Goal: Information Seeking & Learning: Learn about a topic

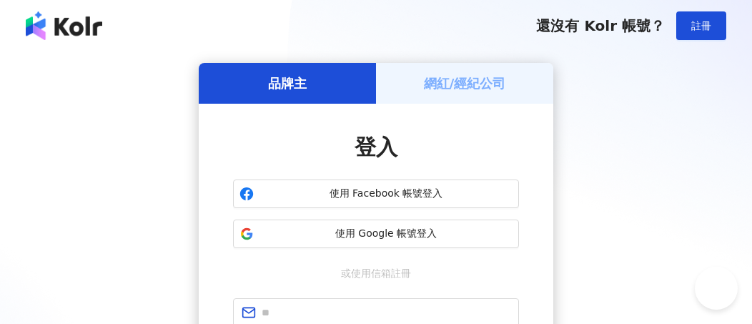
click at [129, 75] on div "品牌主 網紅/經紀公司 登入 使用 Facebook 帳號登入 使用 Google 帳號登入 或使用信箱註冊 忘記密碼？ 登入 還沒有 Kolr 帳號？ 立即…" at bounding box center [376, 283] width 718 height 441
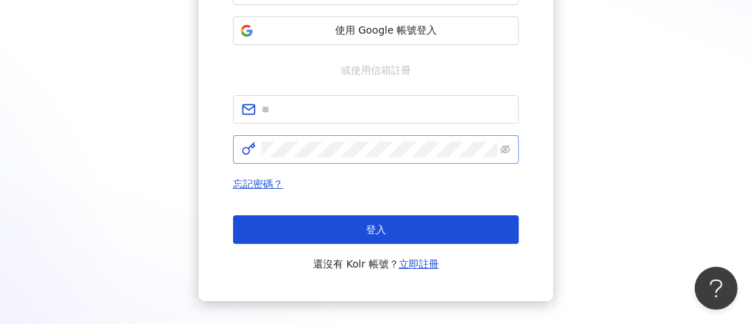
scroll to position [215, 0]
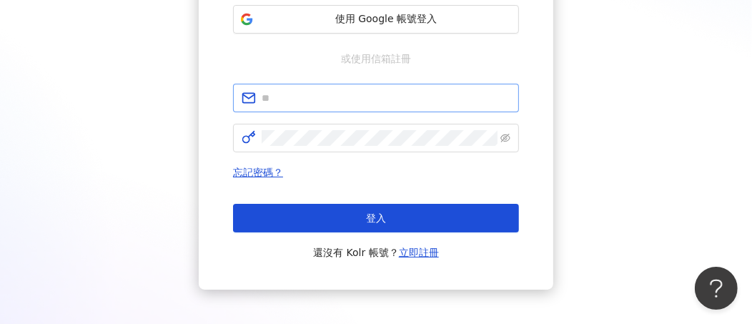
click at [366, 106] on span at bounding box center [376, 98] width 286 height 29
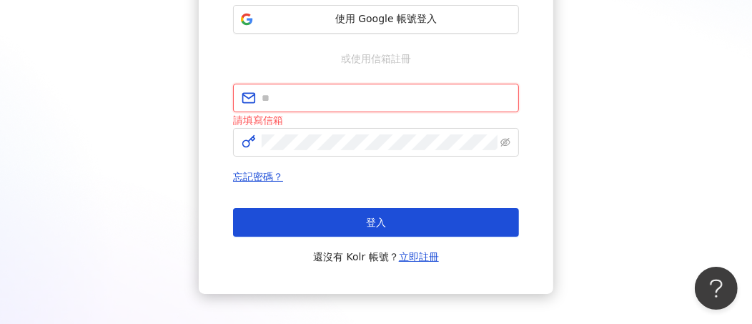
click at [315, 102] on input "text" at bounding box center [386, 98] width 249 height 16
paste input "**********"
type input "**********"
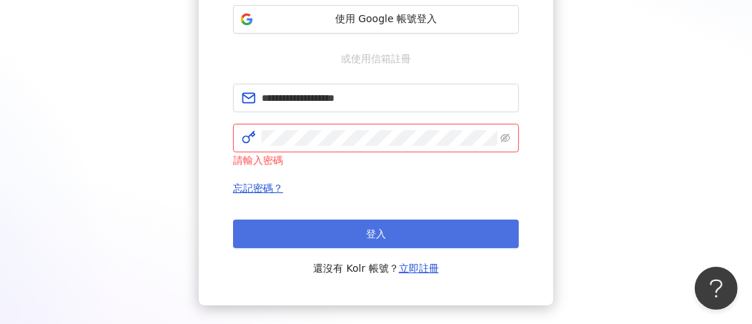
click at [304, 225] on button "登入" at bounding box center [376, 234] width 286 height 29
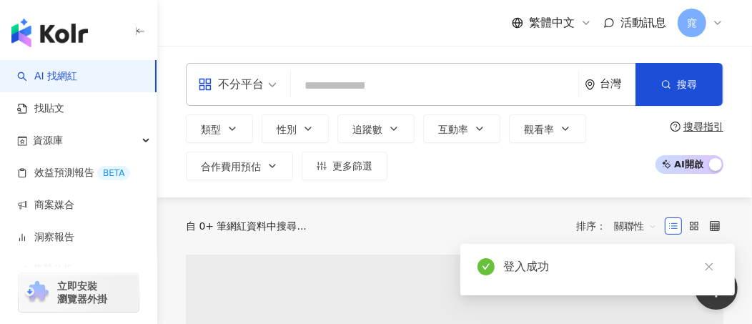
click at [710, 270] on div "登入成功" at bounding box center [611, 266] width 215 height 17
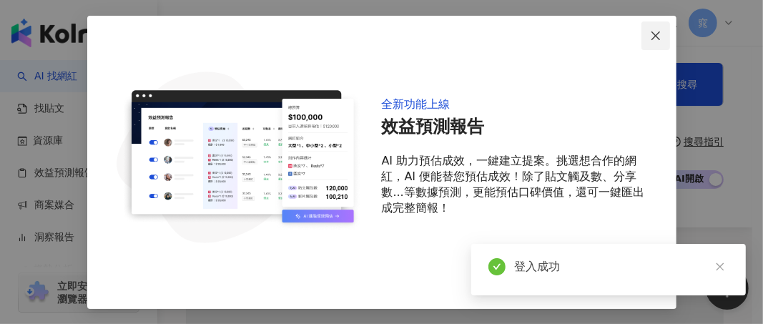
click at [654, 36] on icon "close" at bounding box center [655, 35] width 11 height 11
click at [654, 32] on icon "close" at bounding box center [655, 35] width 11 height 11
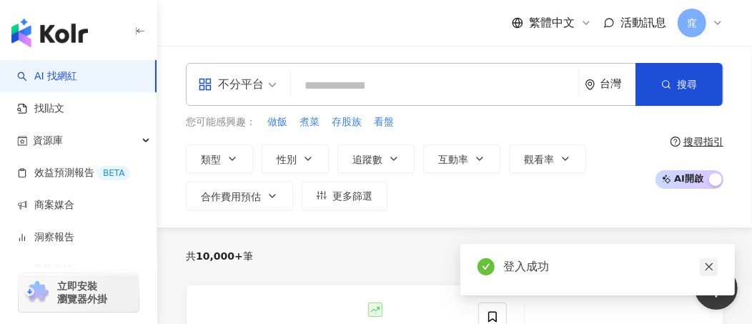
click at [703, 265] on link at bounding box center [709, 267] width 18 height 18
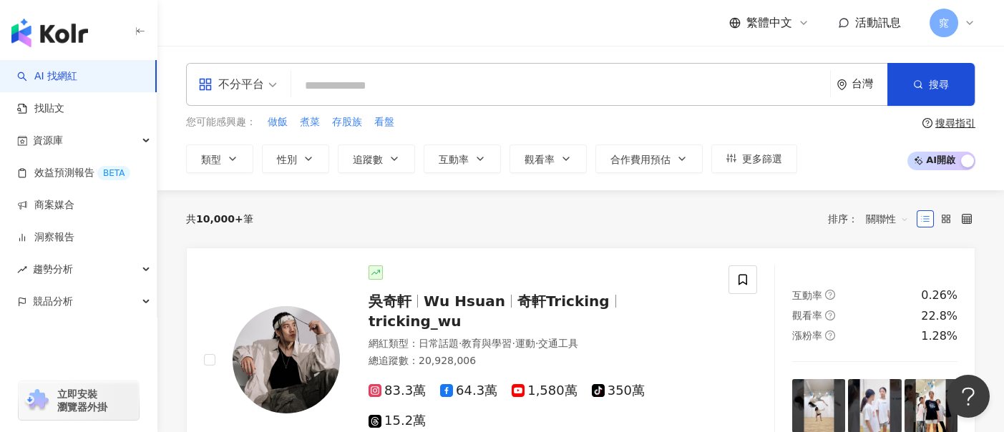
click at [502, 220] on div "共 10,000+ 筆 排序： 關聯性" at bounding box center [580, 218] width 789 height 23
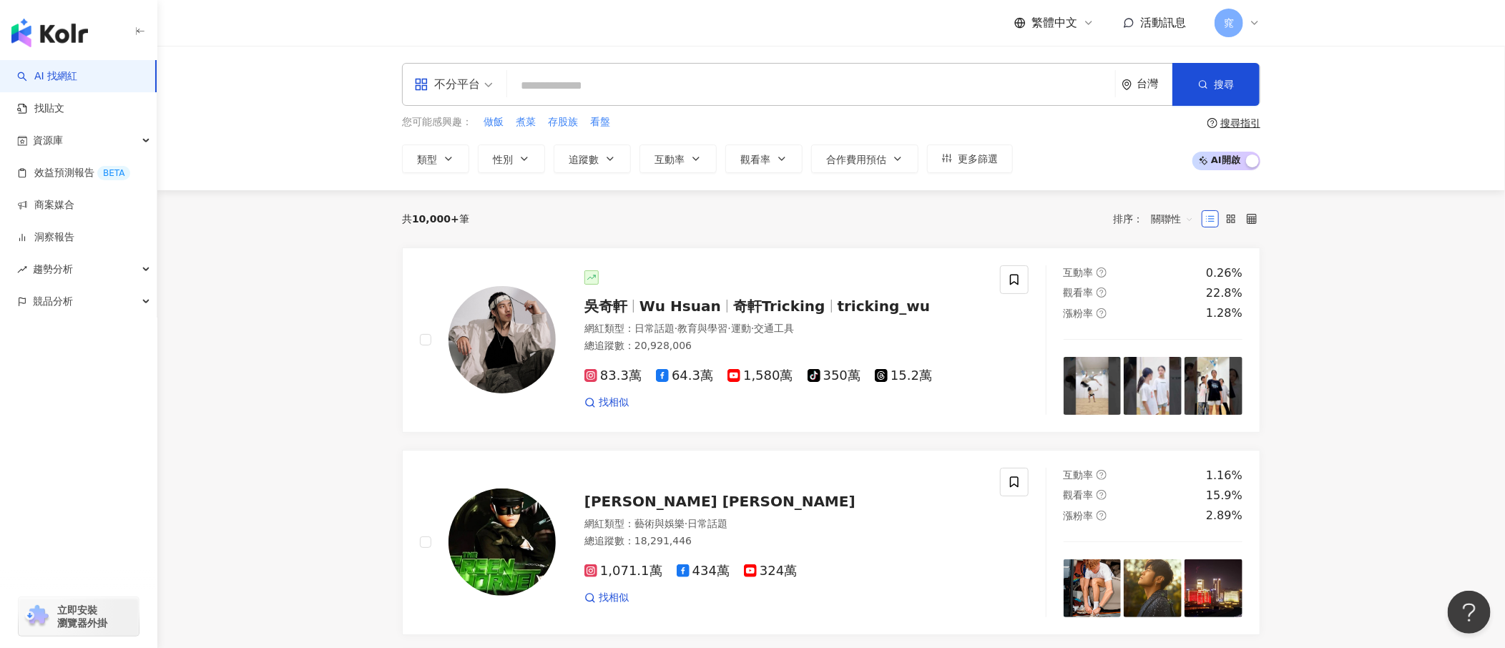
drag, startPoint x: 1043, startPoint y: 218, endPoint x: 1159, endPoint y: 206, distance: 116.5
click at [752, 217] on div "共 10,000+ 筆 排序： 關聯性" at bounding box center [831, 218] width 858 height 23
click at [752, 161] on span "合作費用預估" at bounding box center [856, 159] width 60 height 11
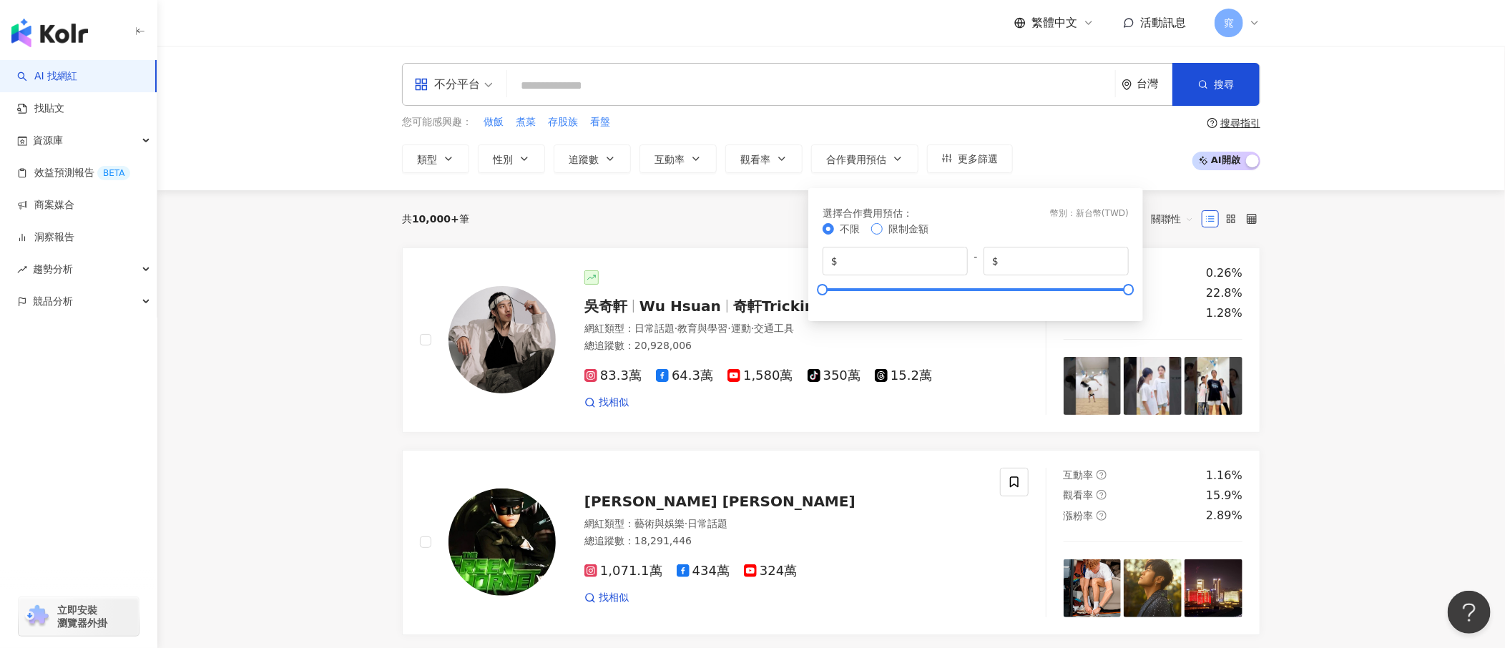
click at [752, 230] on span "限制金額" at bounding box center [908, 229] width 51 height 16
click at [752, 254] on input "*" at bounding box center [899, 261] width 119 height 16
drag, startPoint x: 869, startPoint y: 257, endPoint x: 775, endPoint y: 247, distance: 94.2
type input "****"
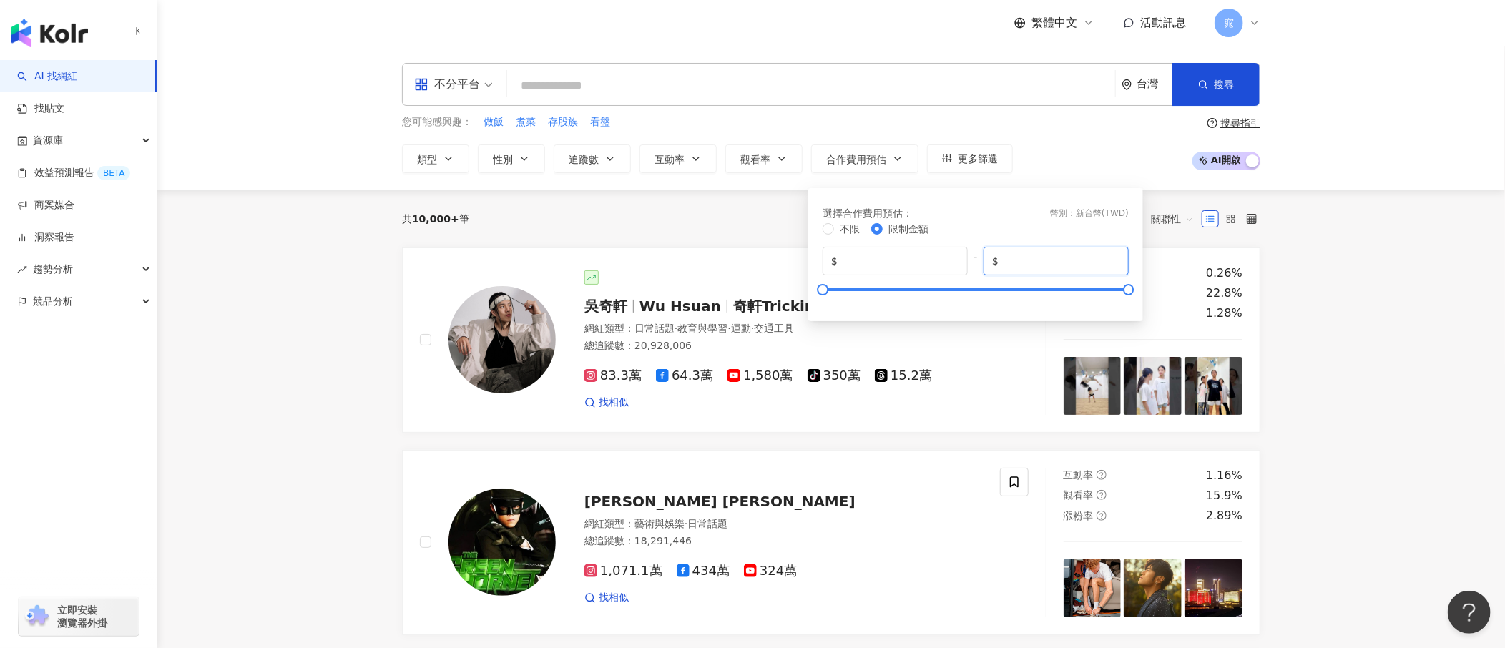
drag, startPoint x: 1054, startPoint y: 261, endPoint x: 834, endPoint y: 243, distance: 221.0
click at [752, 243] on div "不限 限制金額 $ **** - $ *******" at bounding box center [976, 262] width 306 height 83
type input "*****"
click at [752, 254] on input "*****" at bounding box center [1060, 261] width 119 height 16
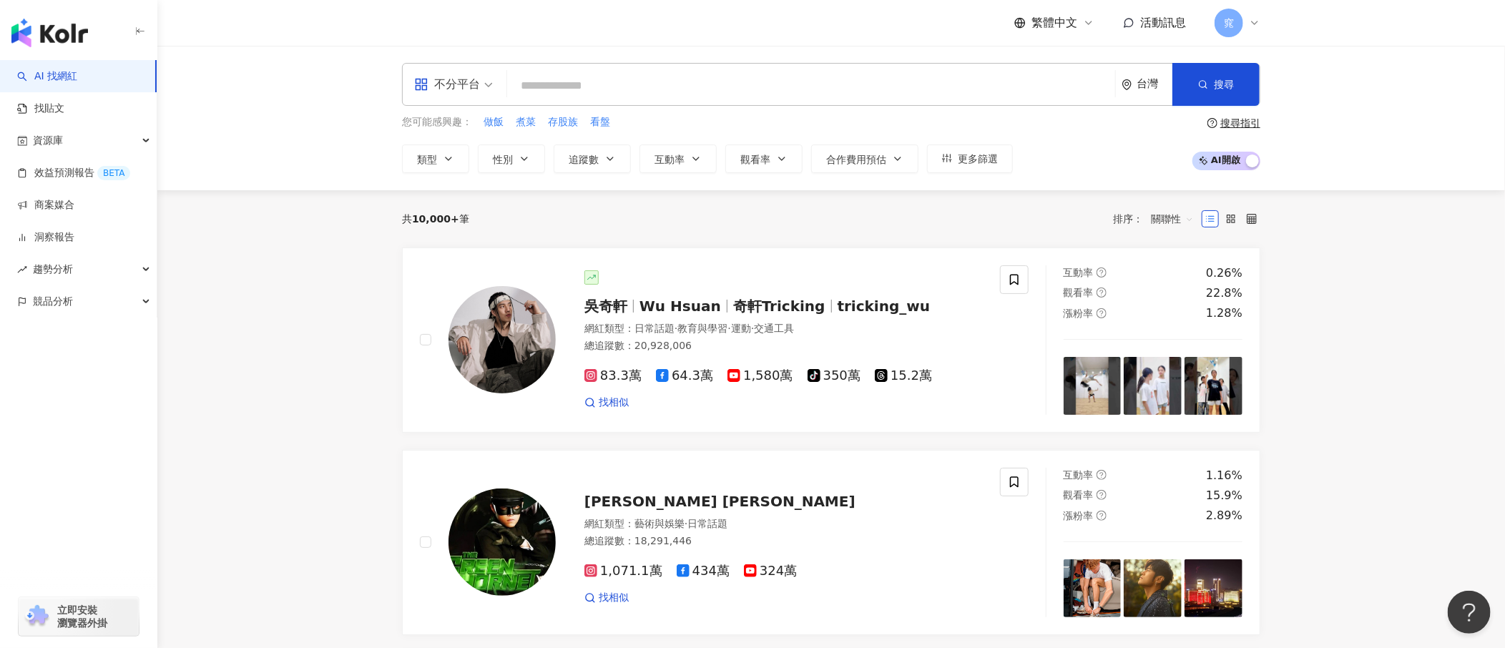
click at [752, 128] on div "您可能感興趣： 做飯 煮菜 存股族 看盤 類型 性別 追蹤數 互動率 觀看率 合作費用預估 更多篩選 選擇合作費用預估 ： 幣別 ： 新台幣 ( TWD ) …" at bounding box center [831, 143] width 858 height 59
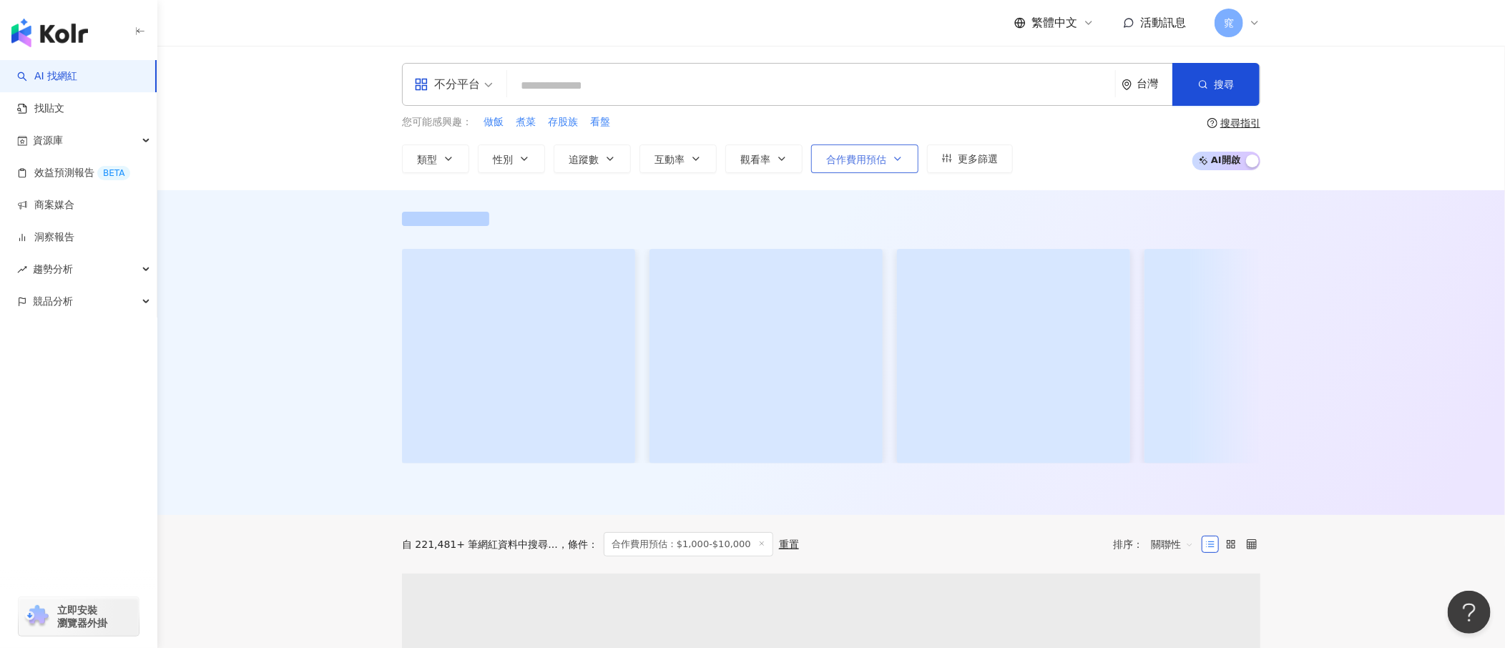
click at [752, 163] on span "合作費用預估" at bounding box center [856, 159] width 60 height 11
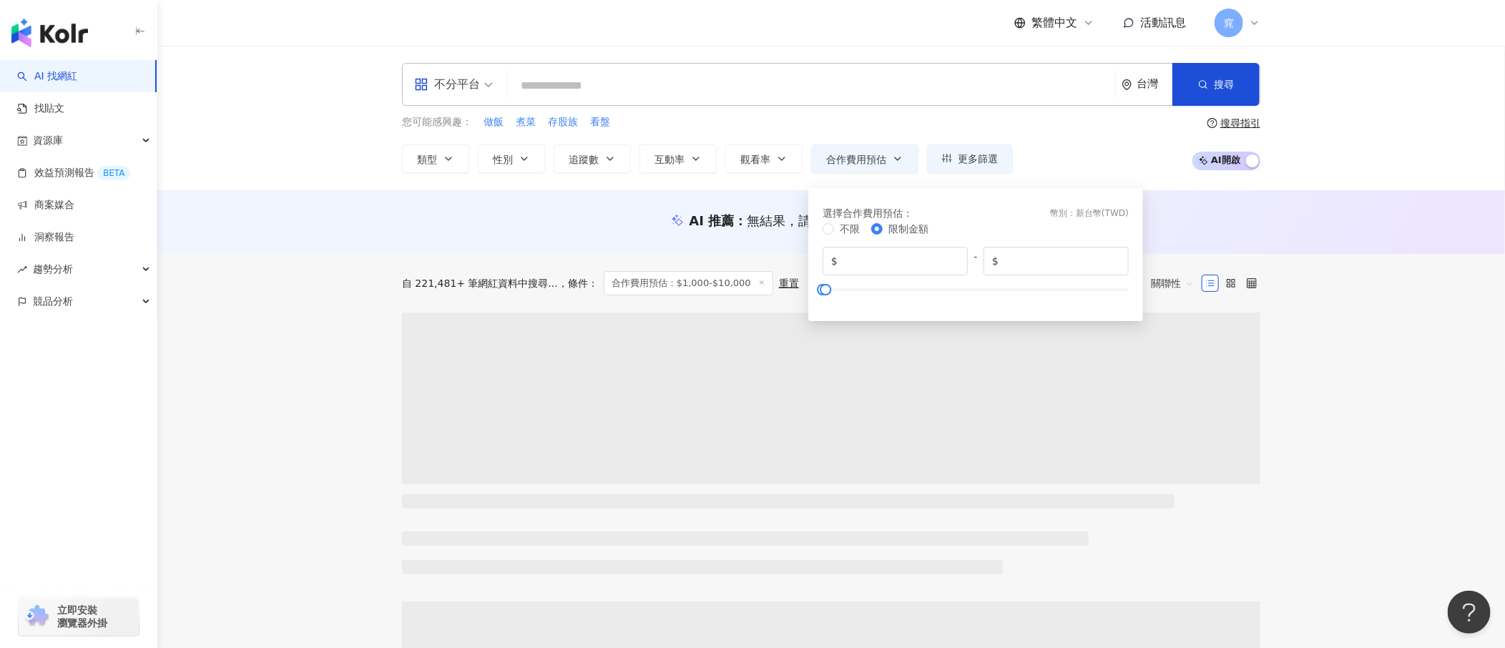
click at [752, 125] on div "您可能感興趣： 做飯 煮菜 存股族 看盤 類型 性別 追蹤數 互動率 觀看率 合作費用預估 更多篩選 選擇合作費用預估 ： 幣別 ： 新台幣 ( TWD ) …" at bounding box center [831, 143] width 858 height 59
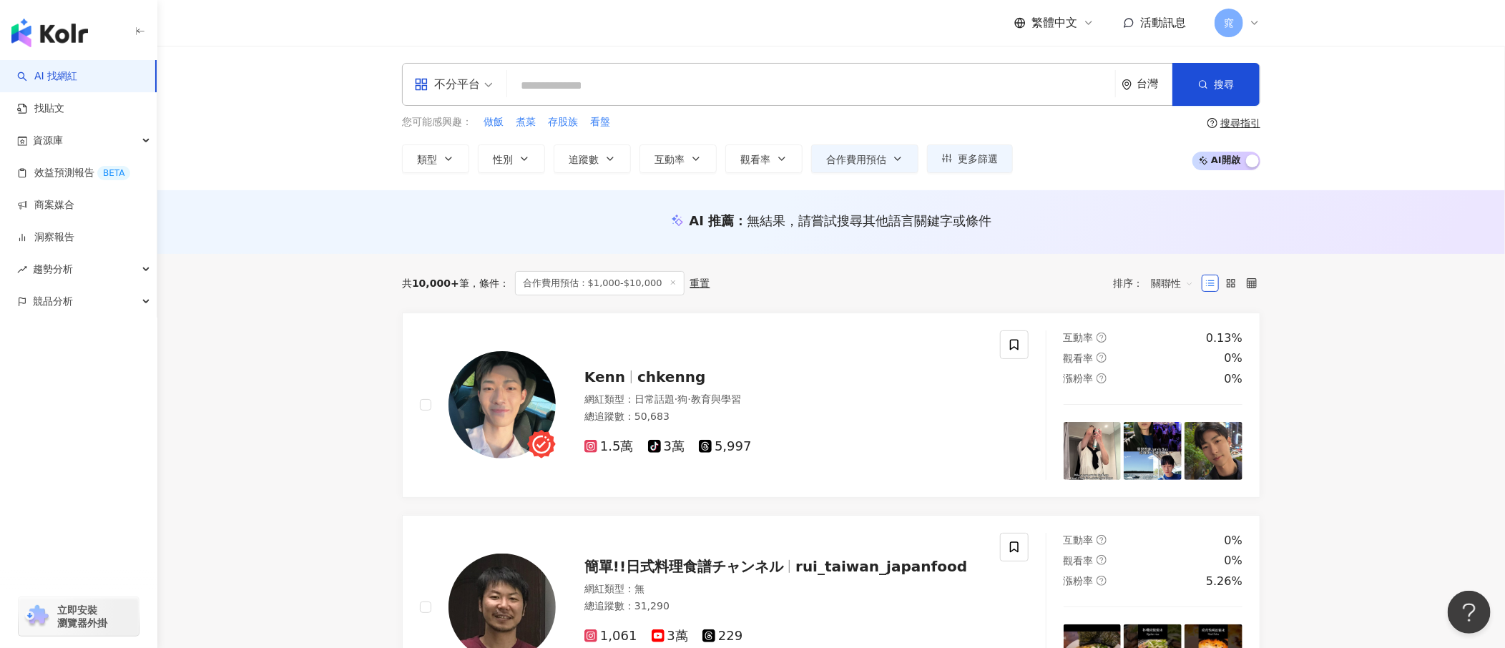
drag, startPoint x: 618, startPoint y: 207, endPoint x: 630, endPoint y: 144, distance: 64.1
click at [619, 207] on div "AI 推薦 ： 無結果，請嘗試搜尋其他語言關鍵字或條件" at bounding box center [831, 222] width 1348 height 64
click at [591, 80] on input "search" at bounding box center [811, 85] width 597 height 27
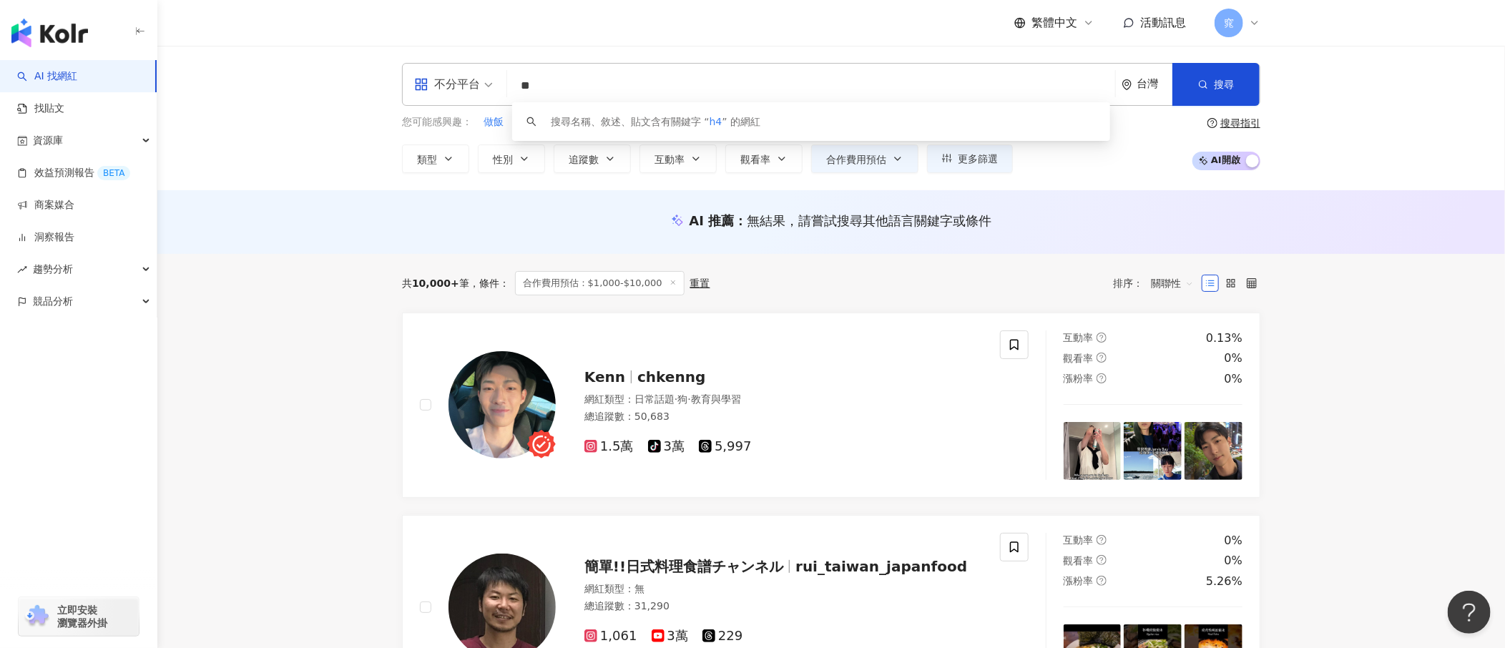
type input "*"
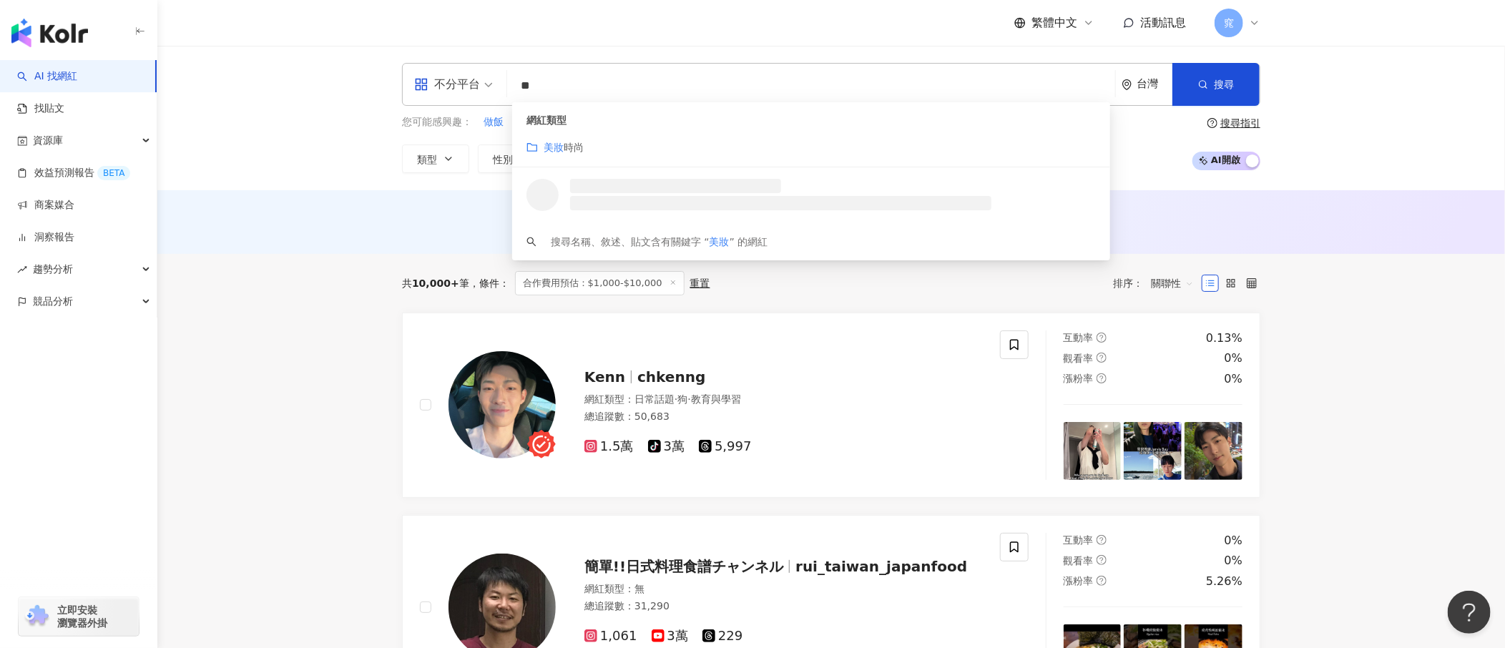
click at [458, 79] on div "不分平台" at bounding box center [447, 84] width 66 height 23
type input "**"
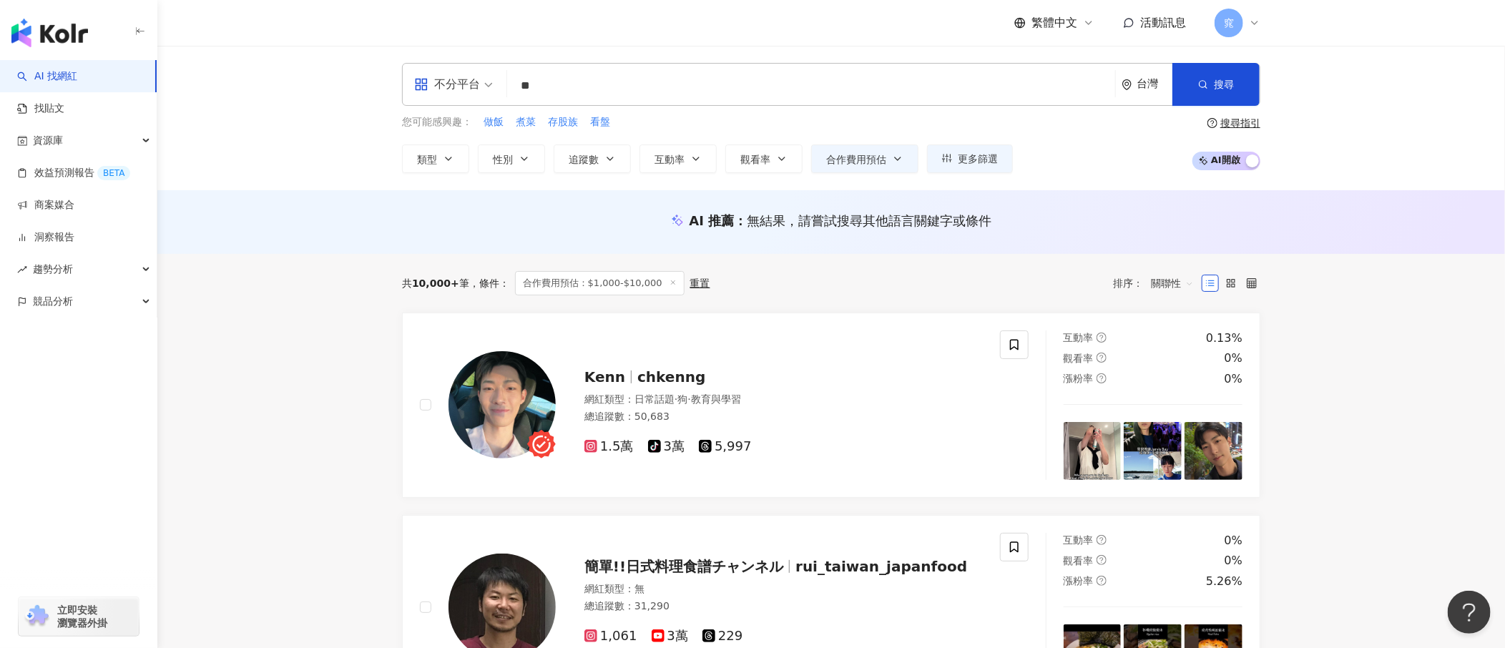
click at [665, 40] on div "繁體中文 活動訊息 窕" at bounding box center [831, 23] width 858 height 46
click at [481, 88] on span "不分平台" at bounding box center [453, 84] width 79 height 23
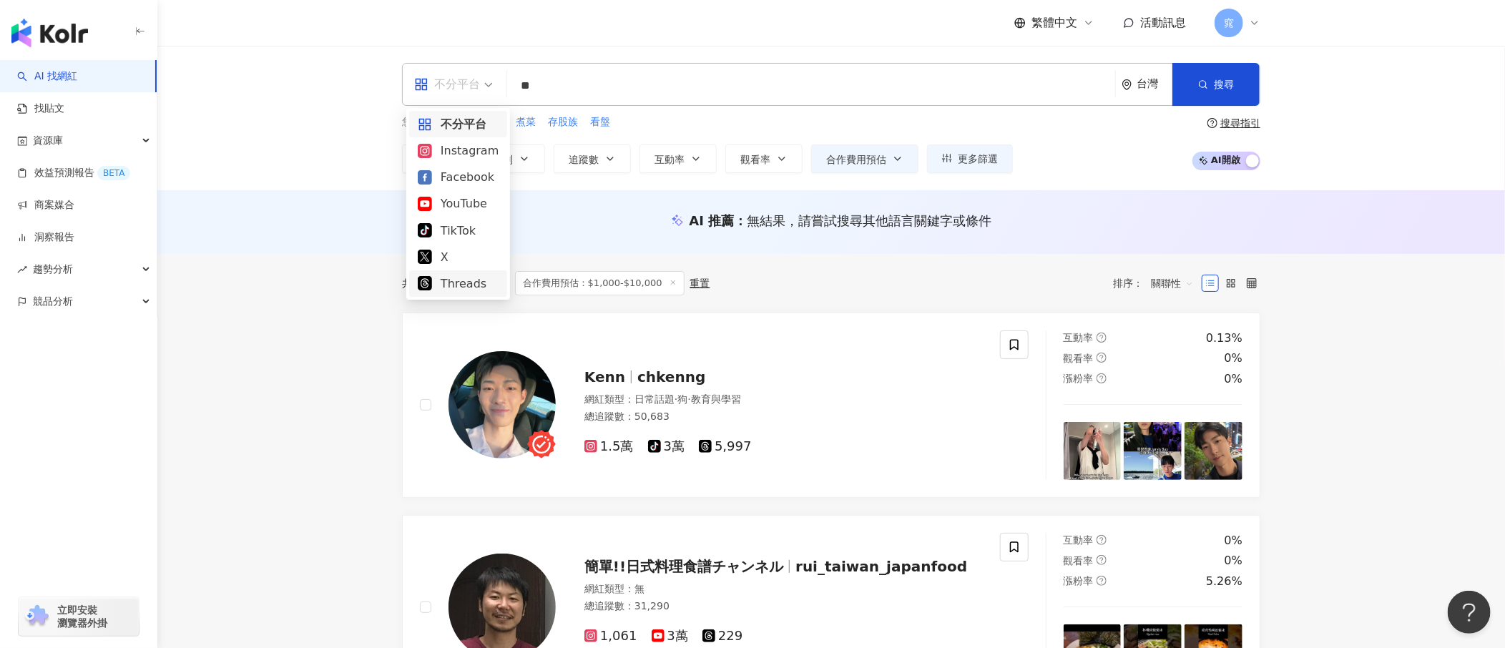
click at [464, 289] on div "Threads" at bounding box center [458, 284] width 81 height 18
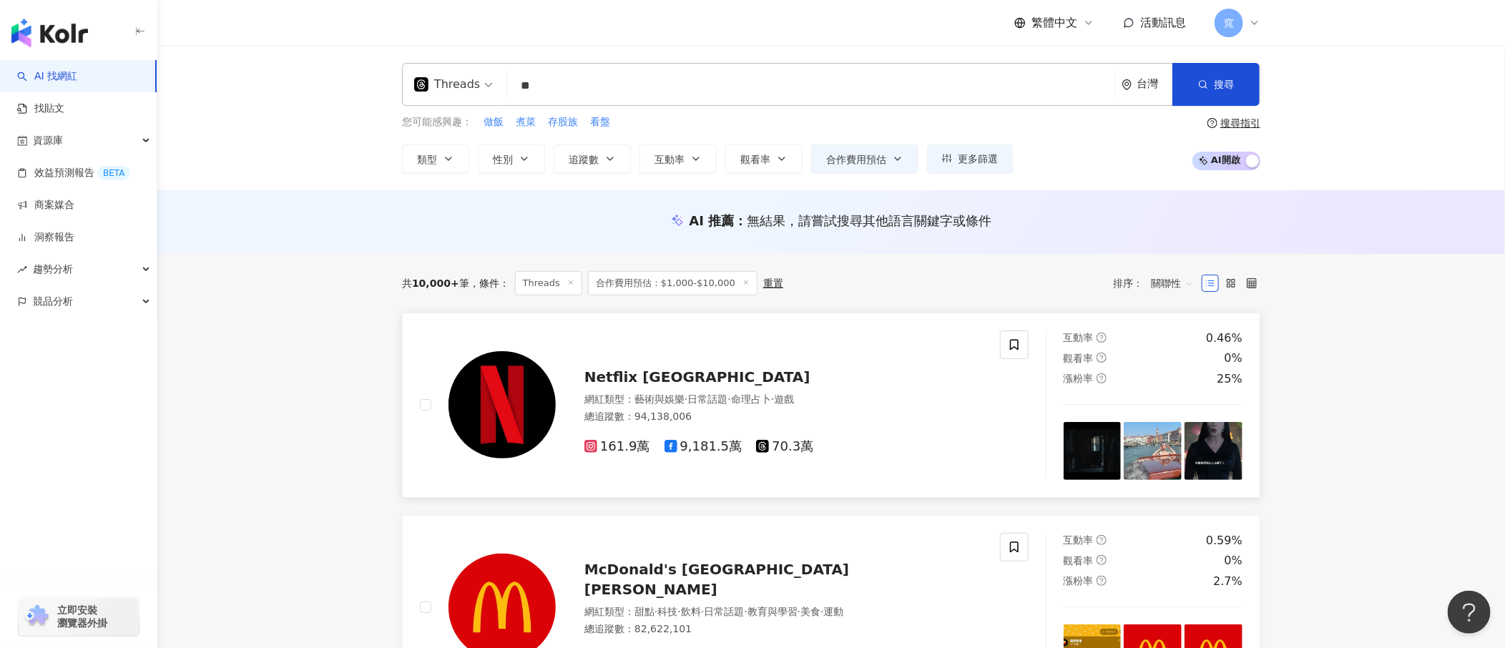
drag, startPoint x: 278, startPoint y: 466, endPoint x: 542, endPoint y: 388, distance: 275.9
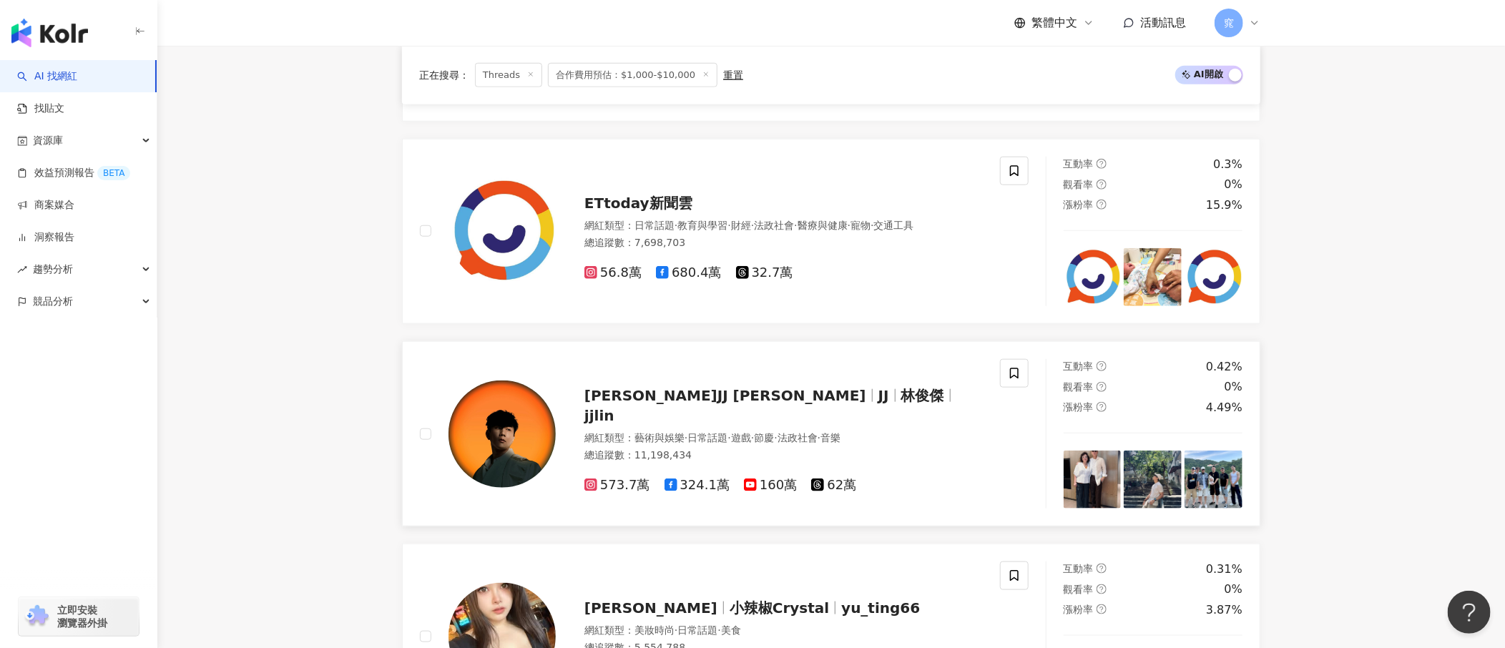
scroll to position [858, 0]
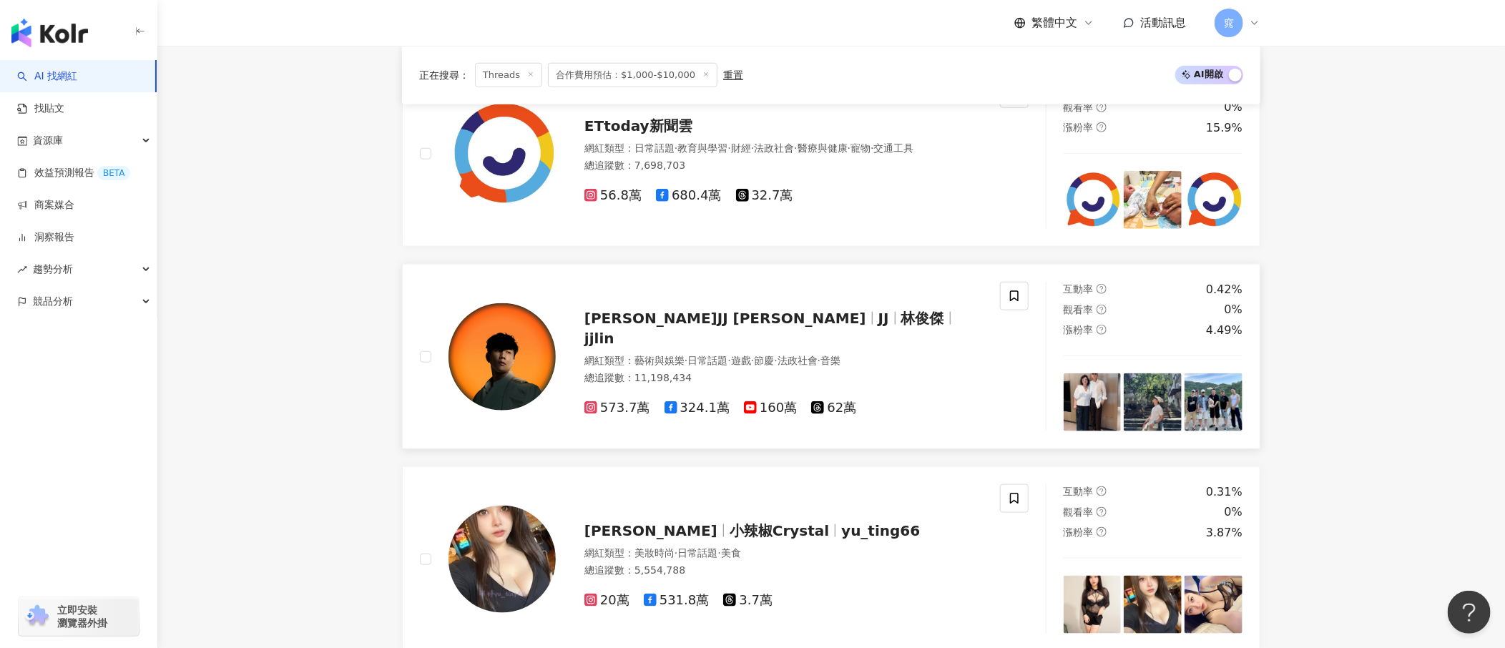
click at [655, 323] on div "總追蹤數 ： 11,198,434" at bounding box center [783, 378] width 398 height 14
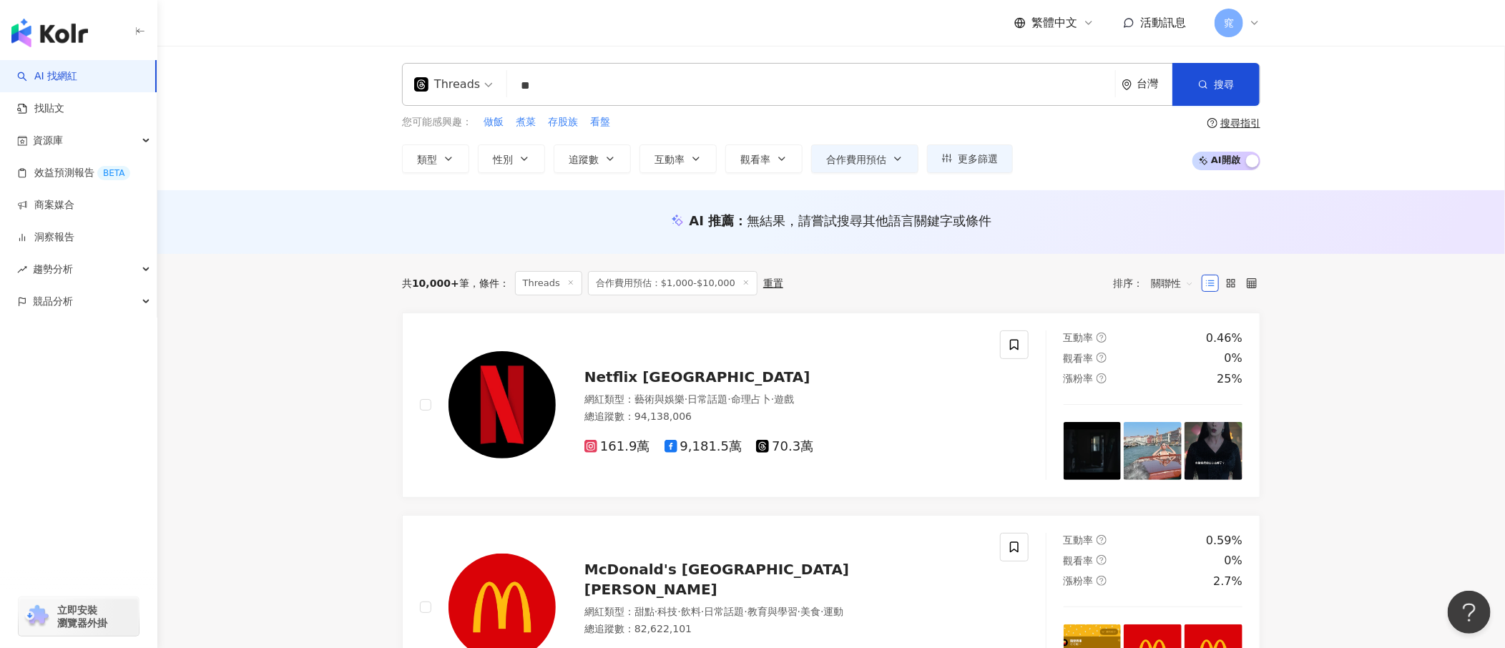
scroll to position [1144, 0]
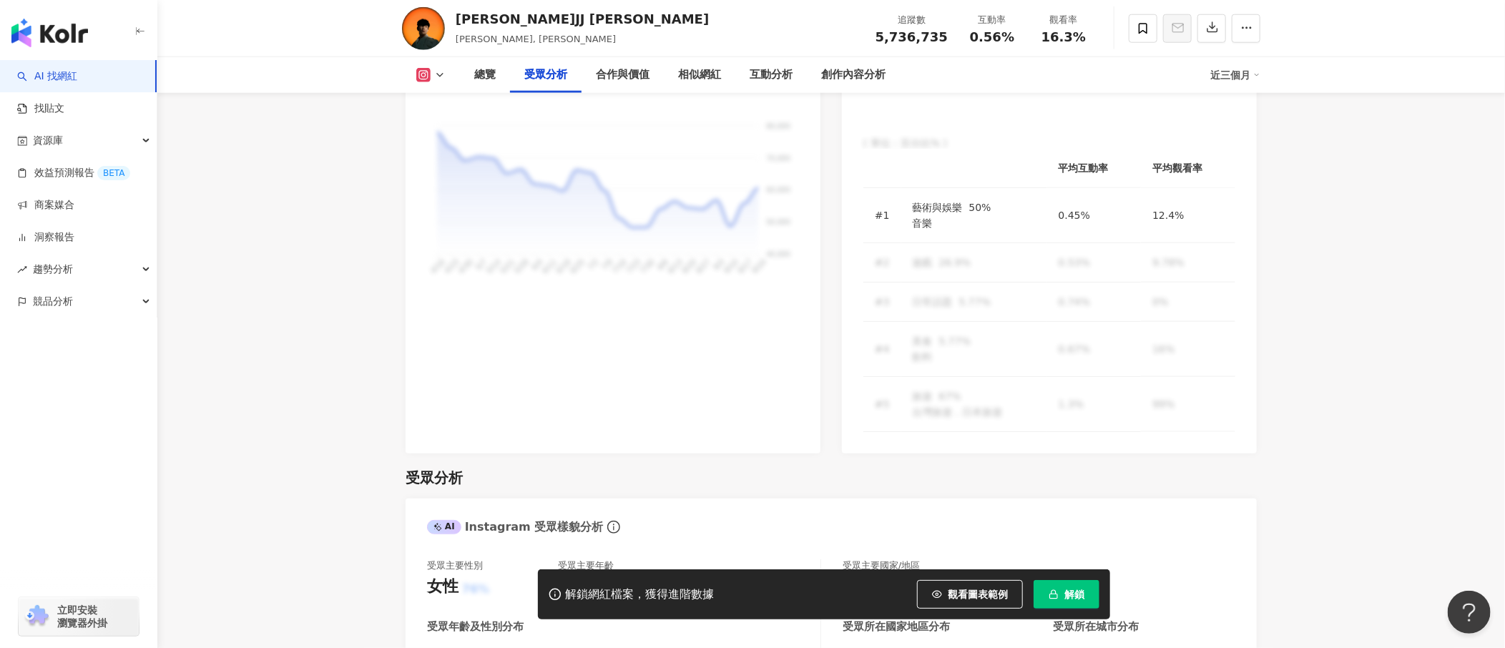
scroll to position [1287, 0]
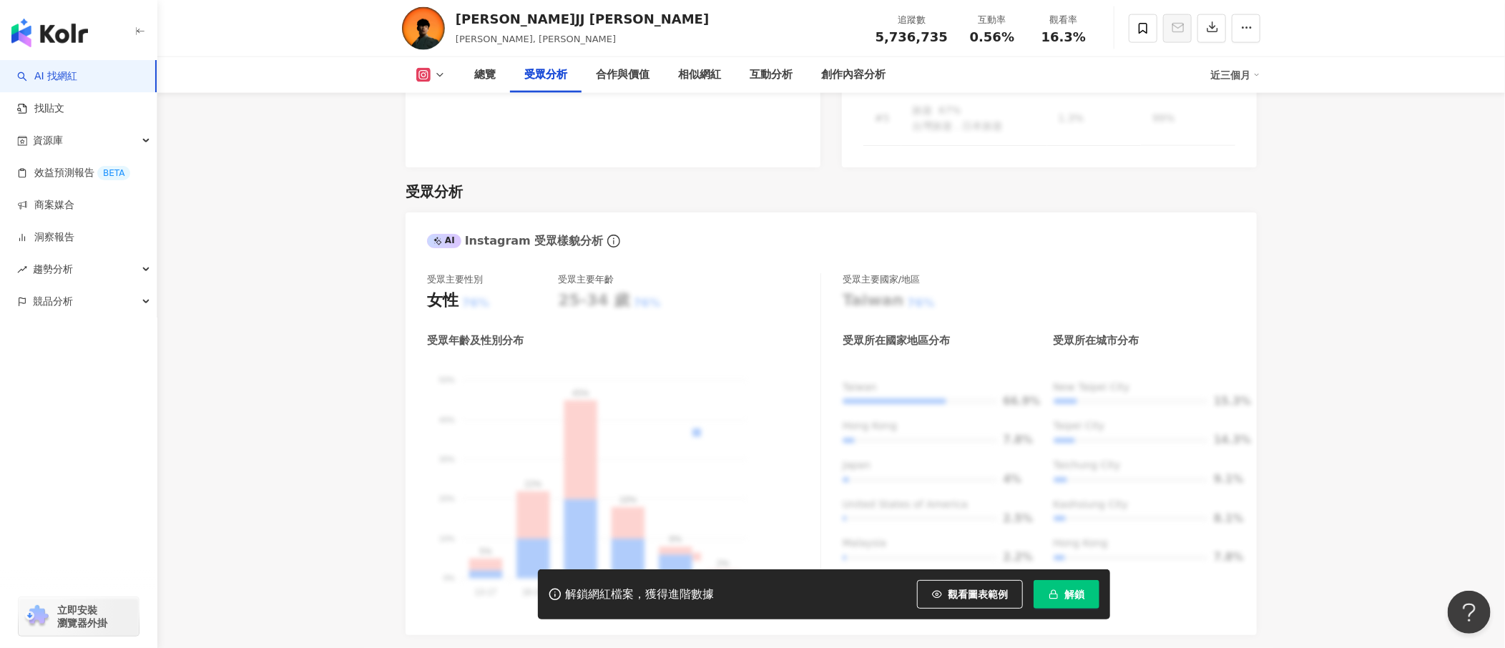
drag, startPoint x: 1289, startPoint y: 433, endPoint x: 1275, endPoint y: 436, distance: 13.9
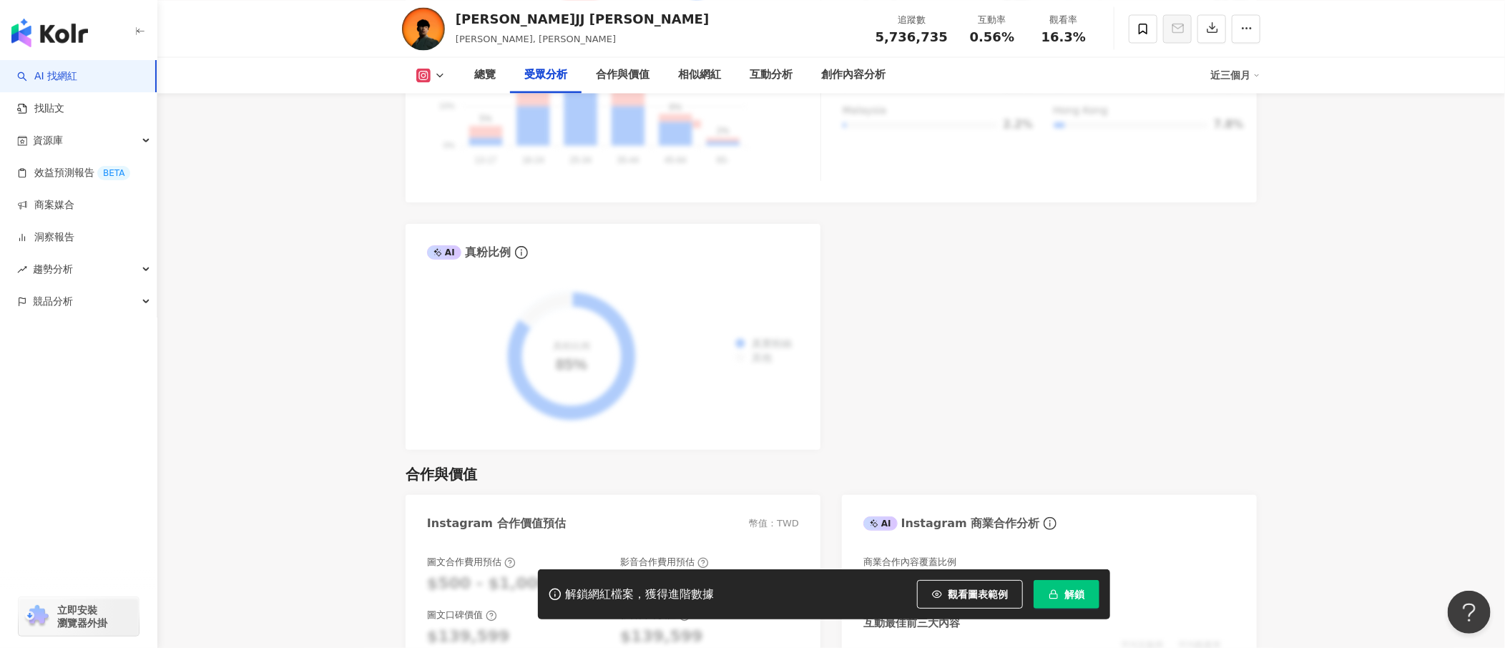
scroll to position [1717, 0]
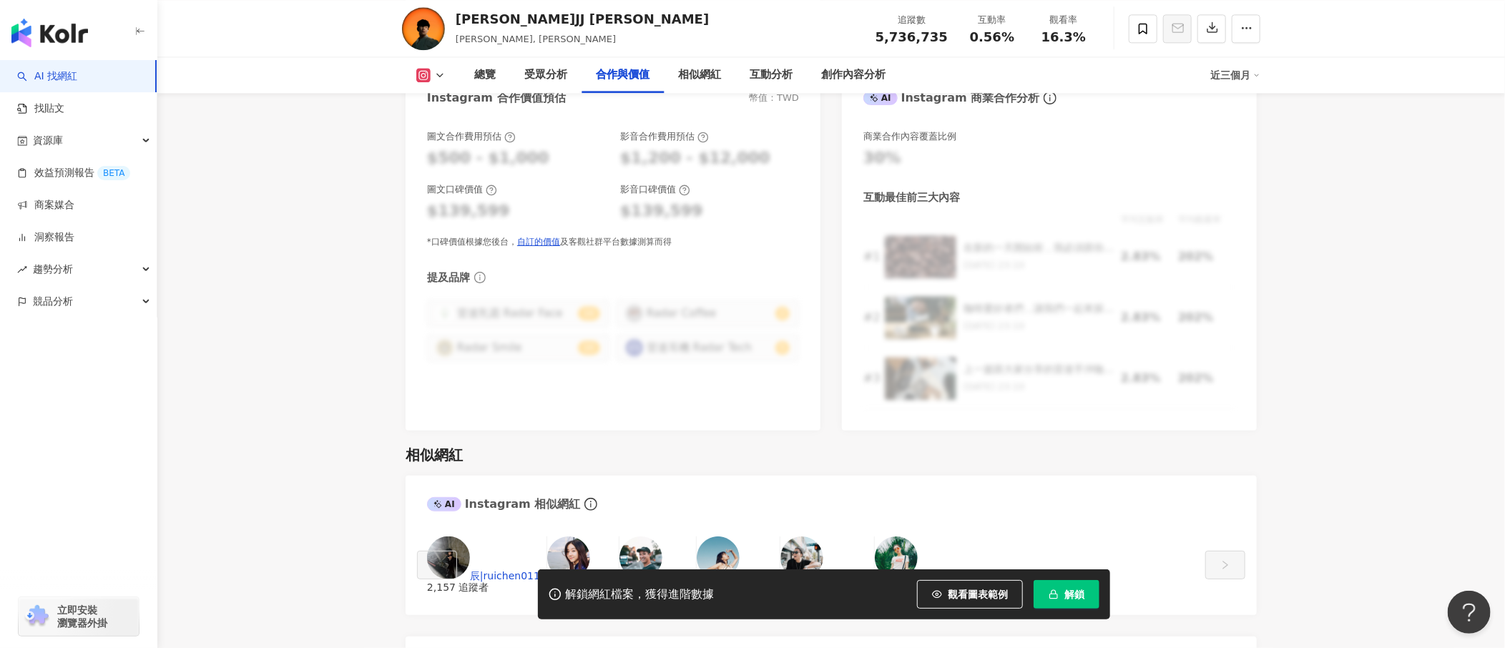
click at [752, 303] on main "573.7萬 324.1萬 160萬 62萬 林俊傑JJ Lin JJ, 林俊傑, jjlin 追蹤數 5,736,735 互動率 0.56% 觀看率 16.…" at bounding box center [831, 571] width 1348 height 5340
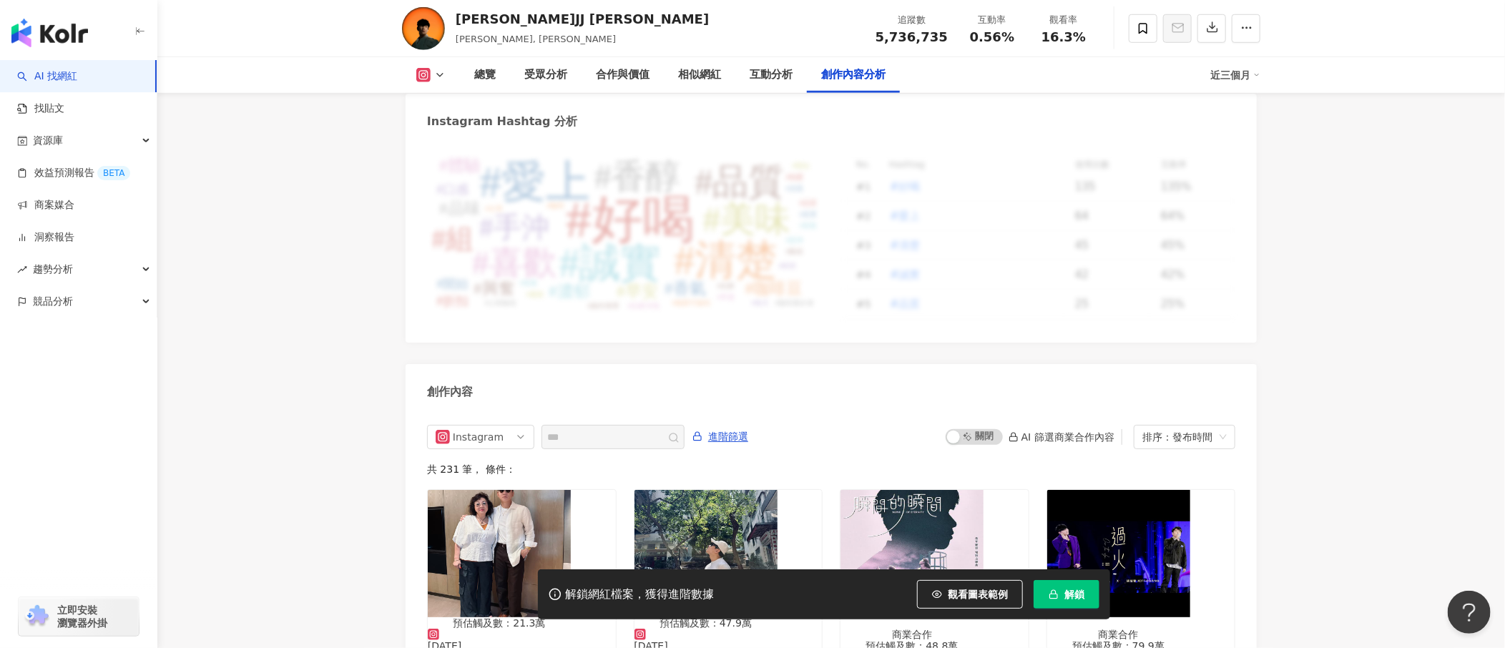
scroll to position [4399, 0]
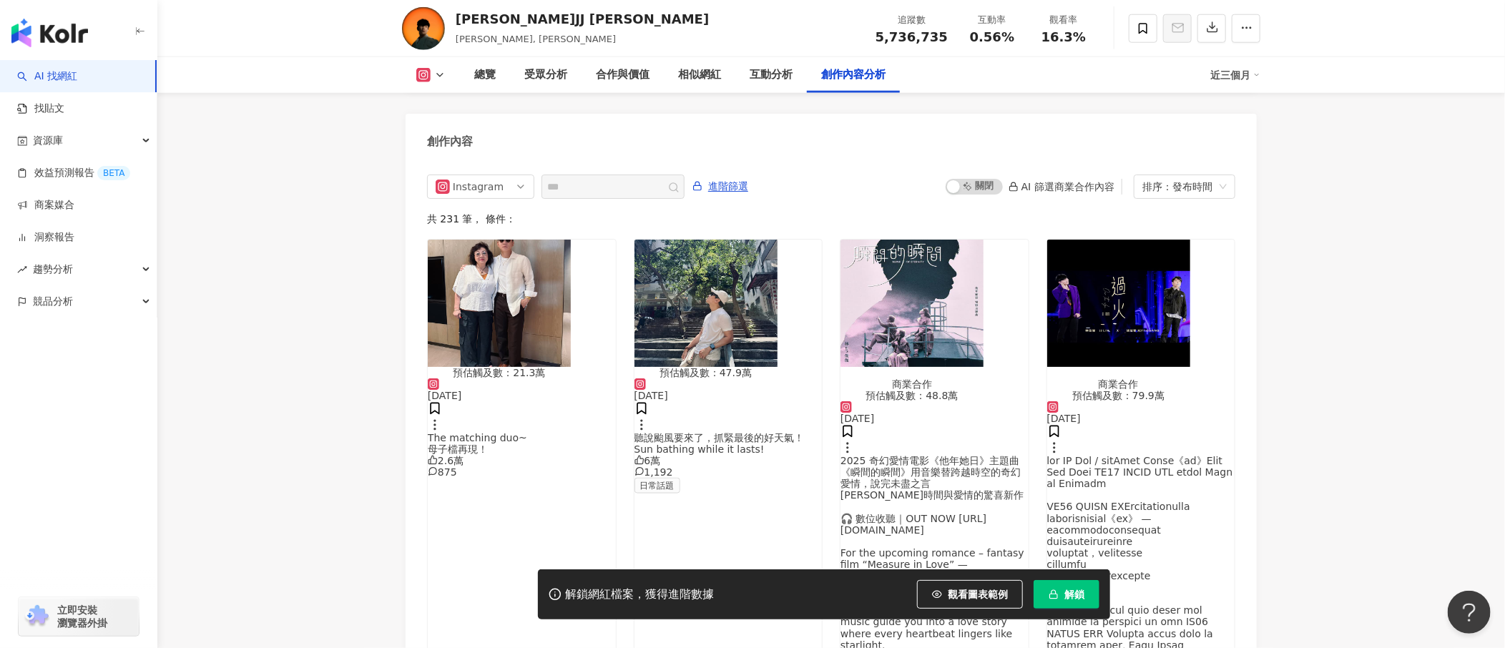
drag, startPoint x: 1352, startPoint y: 458, endPoint x: 1317, endPoint y: 353, distance: 111.5
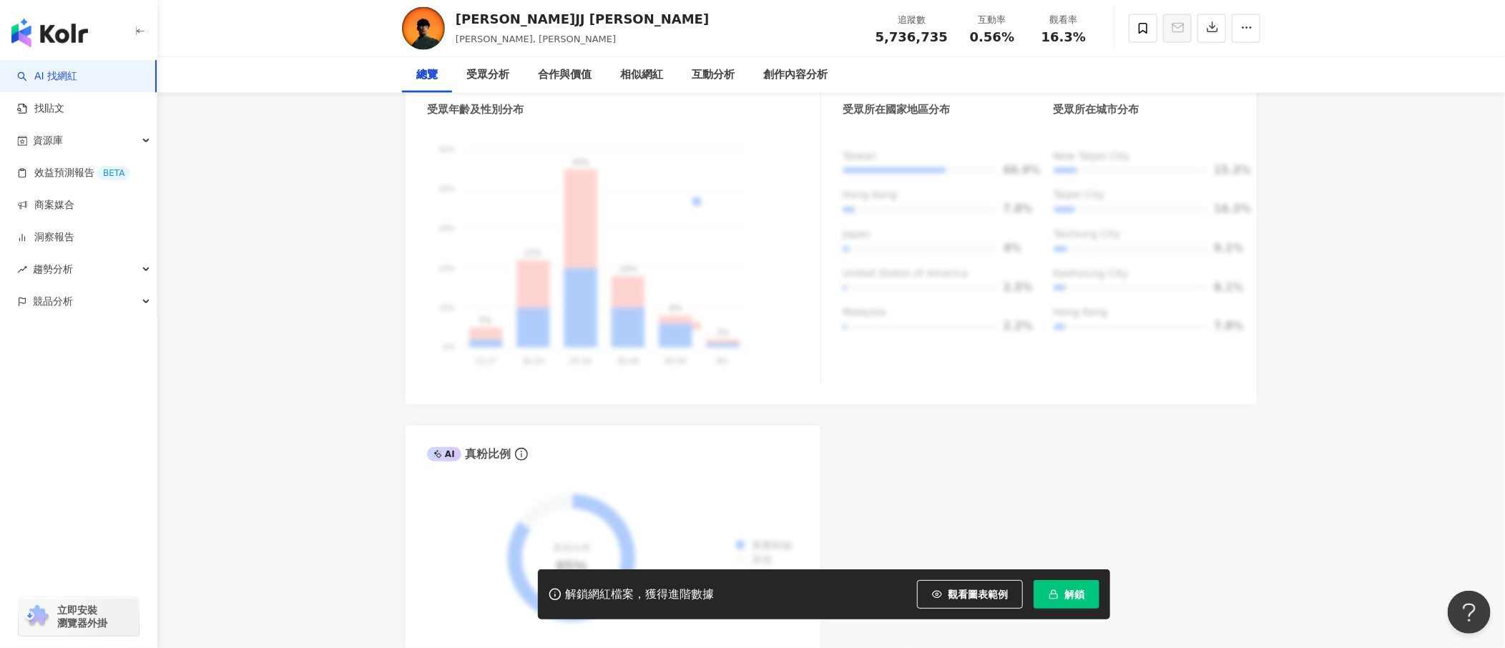
scroll to position [0, 0]
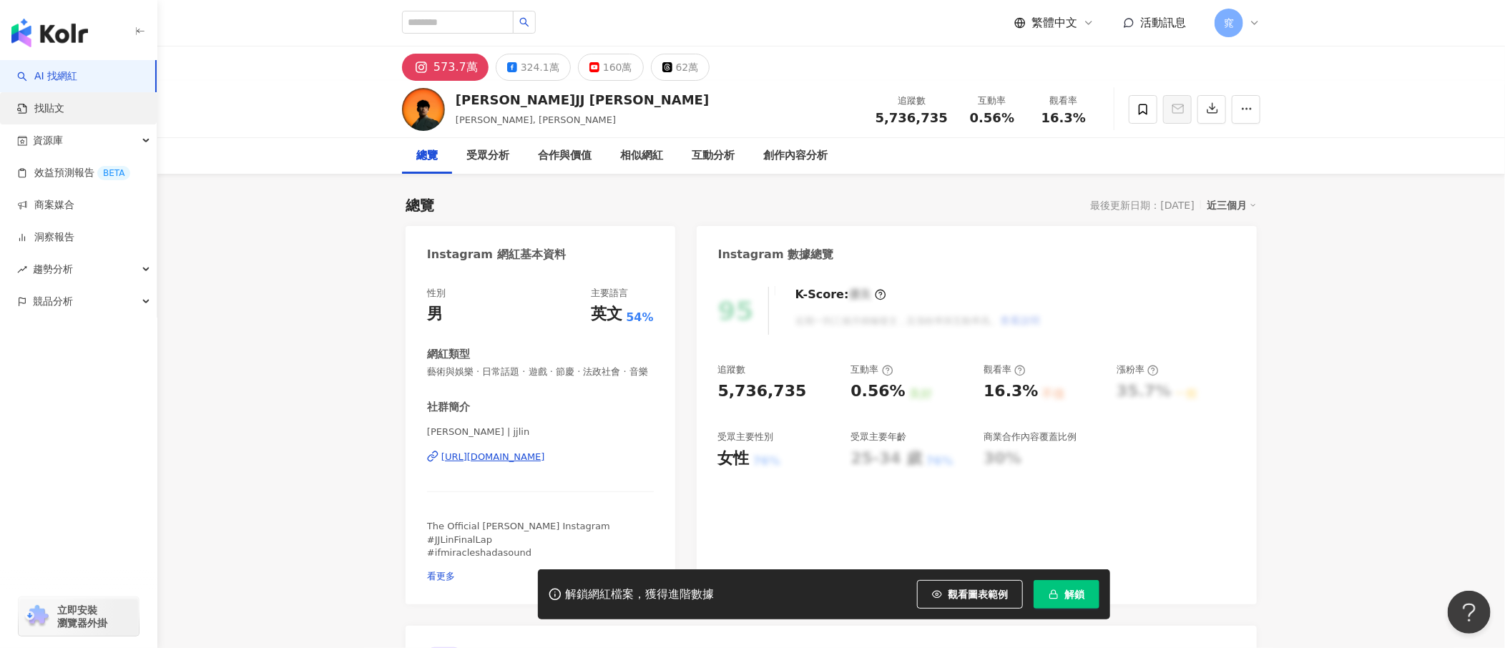
click at [64, 115] on link "找貼文" at bounding box center [40, 109] width 47 height 14
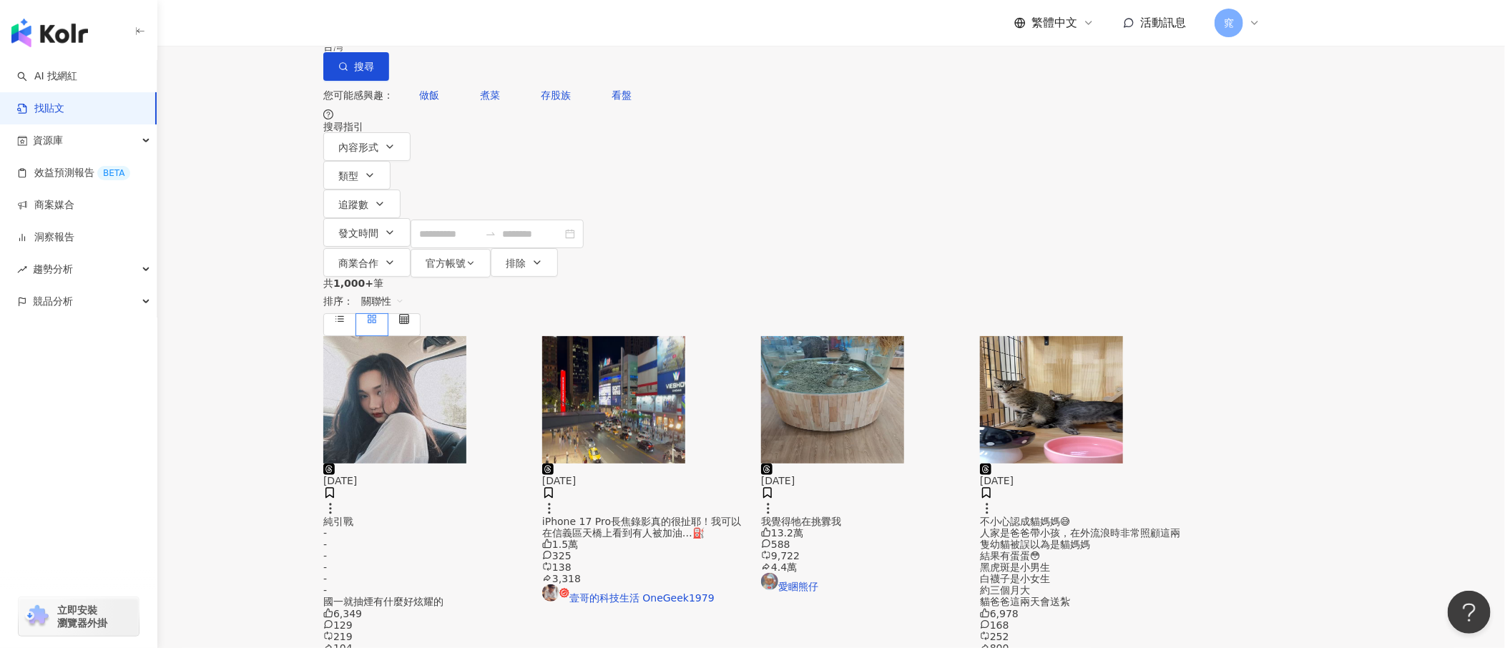
click at [546, 31] on input "search" at bounding box center [481, 15] width 130 height 31
type input "**"
click at [546, 31] on input "**" at bounding box center [481, 15] width 130 height 31
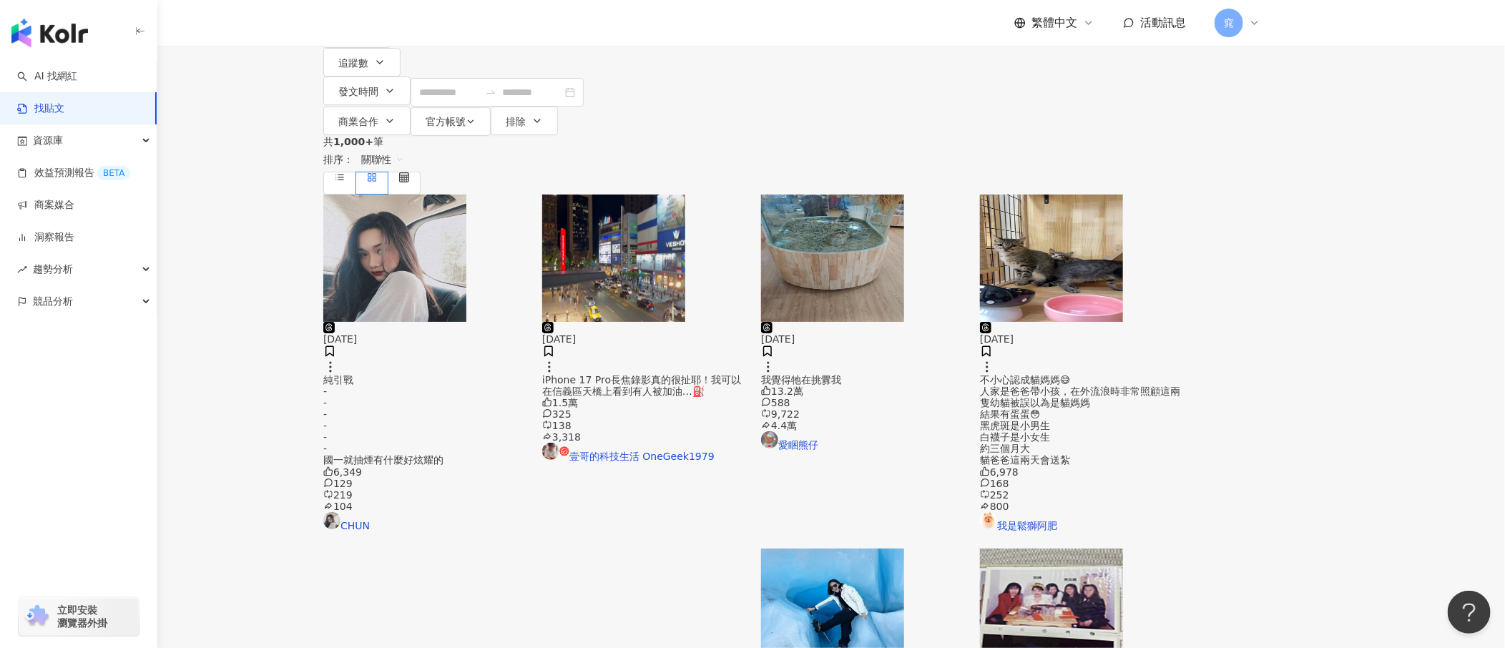
scroll to position [143, 0]
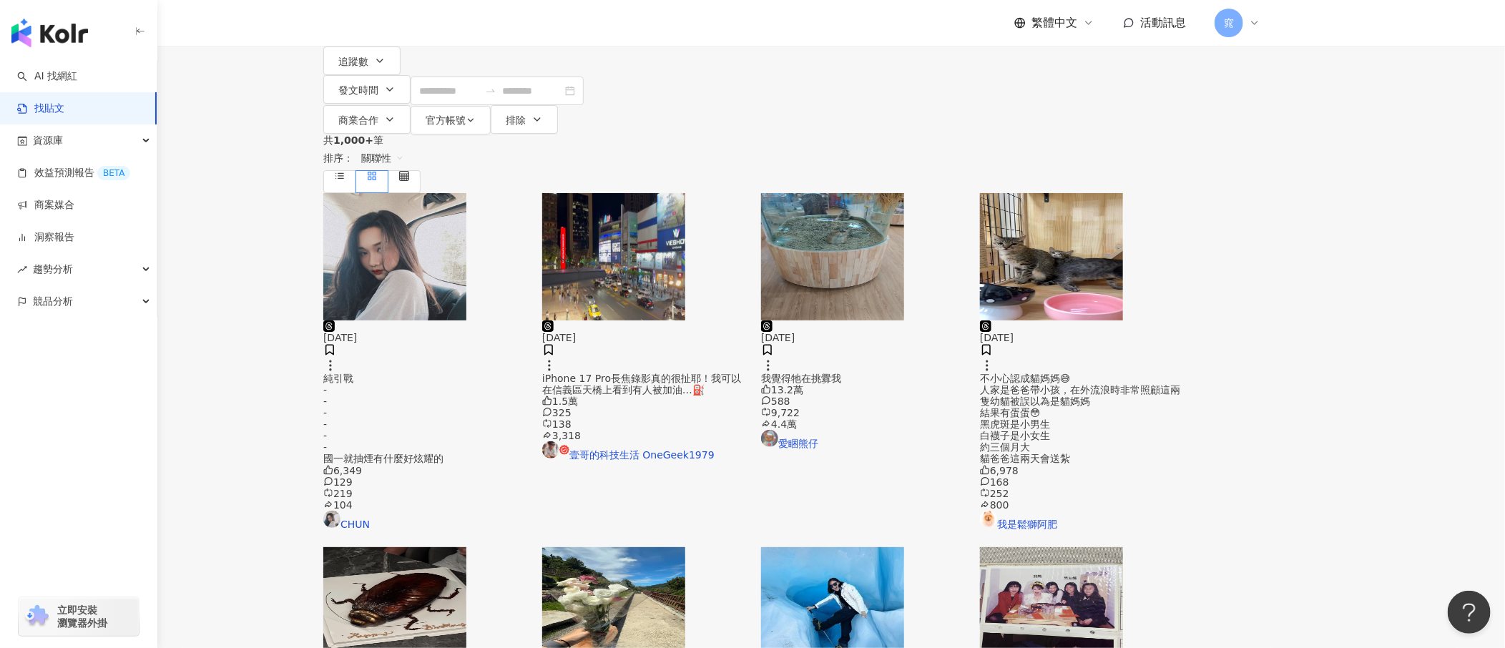
click at [440, 323] on div "純引戰 - - - - - - 國一就抽煙有什麼好炫耀的" at bounding box center [424, 419] width 202 height 92
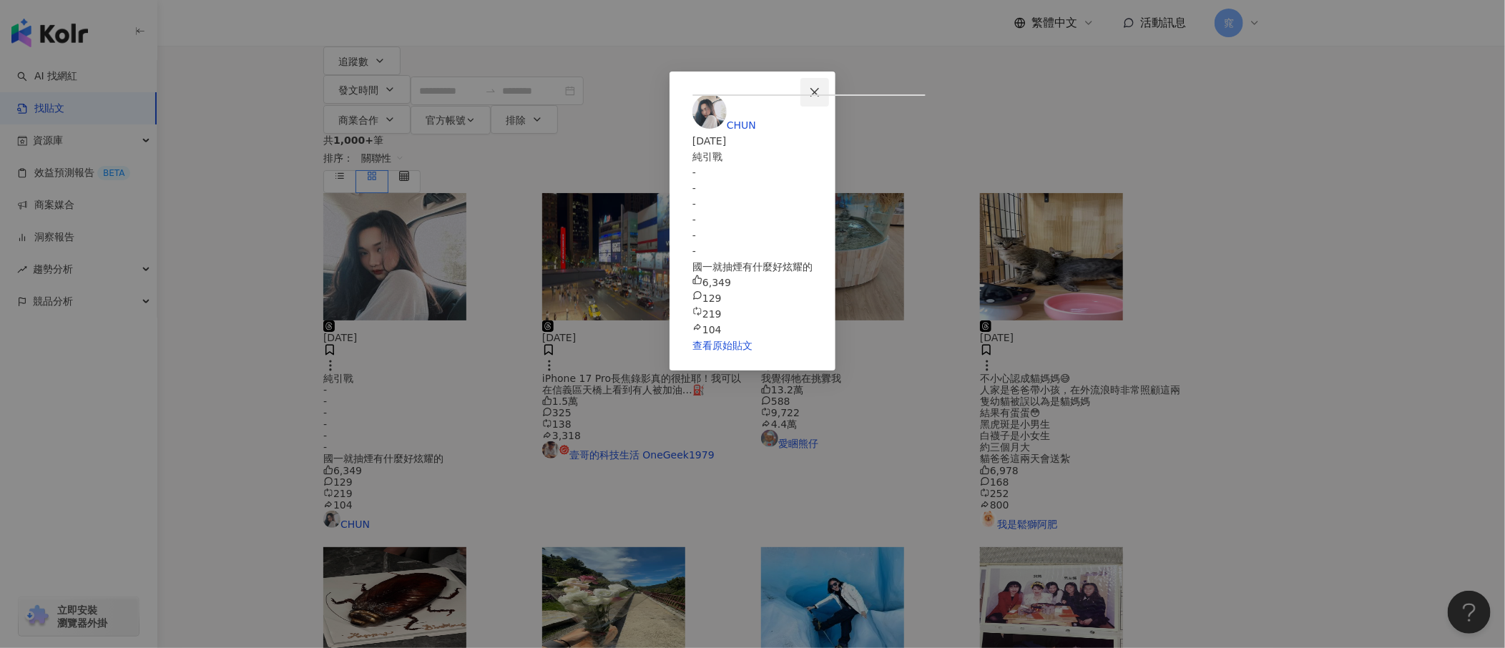
click at [752, 88] on icon "close" at bounding box center [814, 92] width 11 height 11
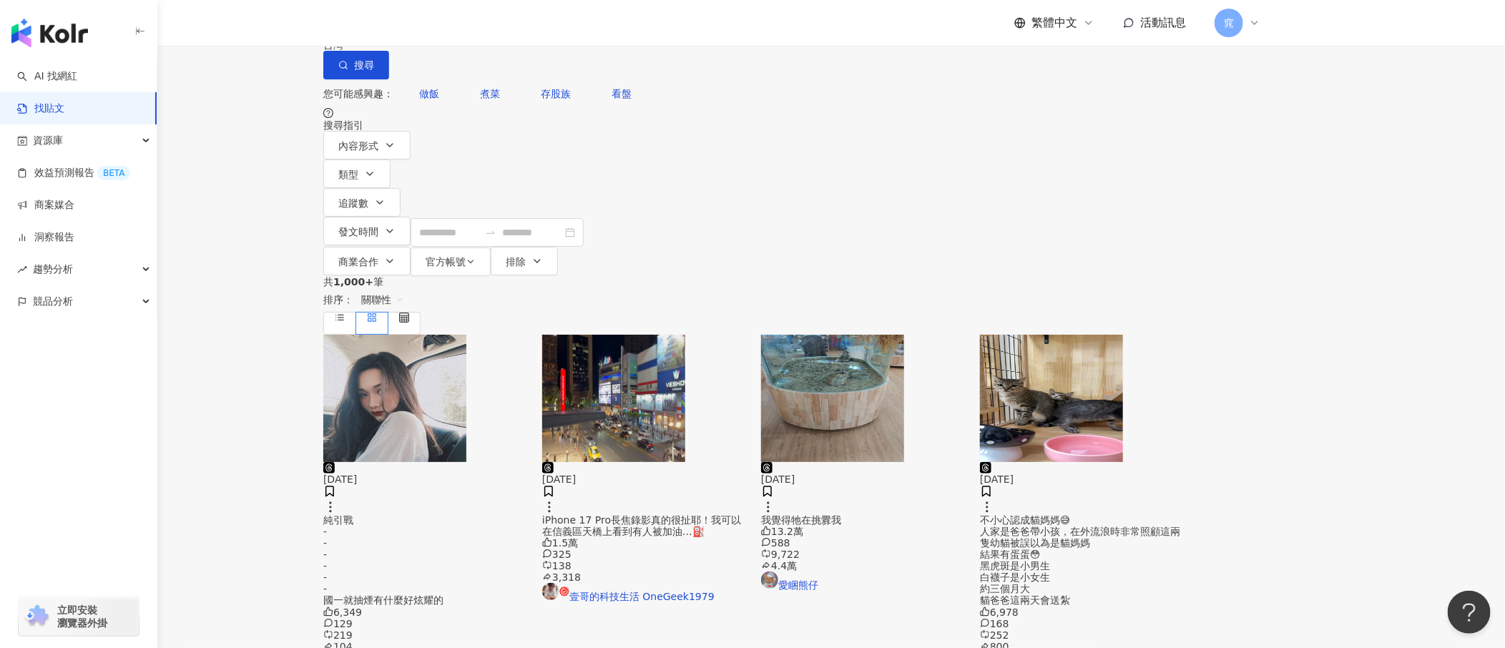
scroll to position [0, 0]
click at [374, 72] on span "搜尋" at bounding box center [364, 66] width 20 height 11
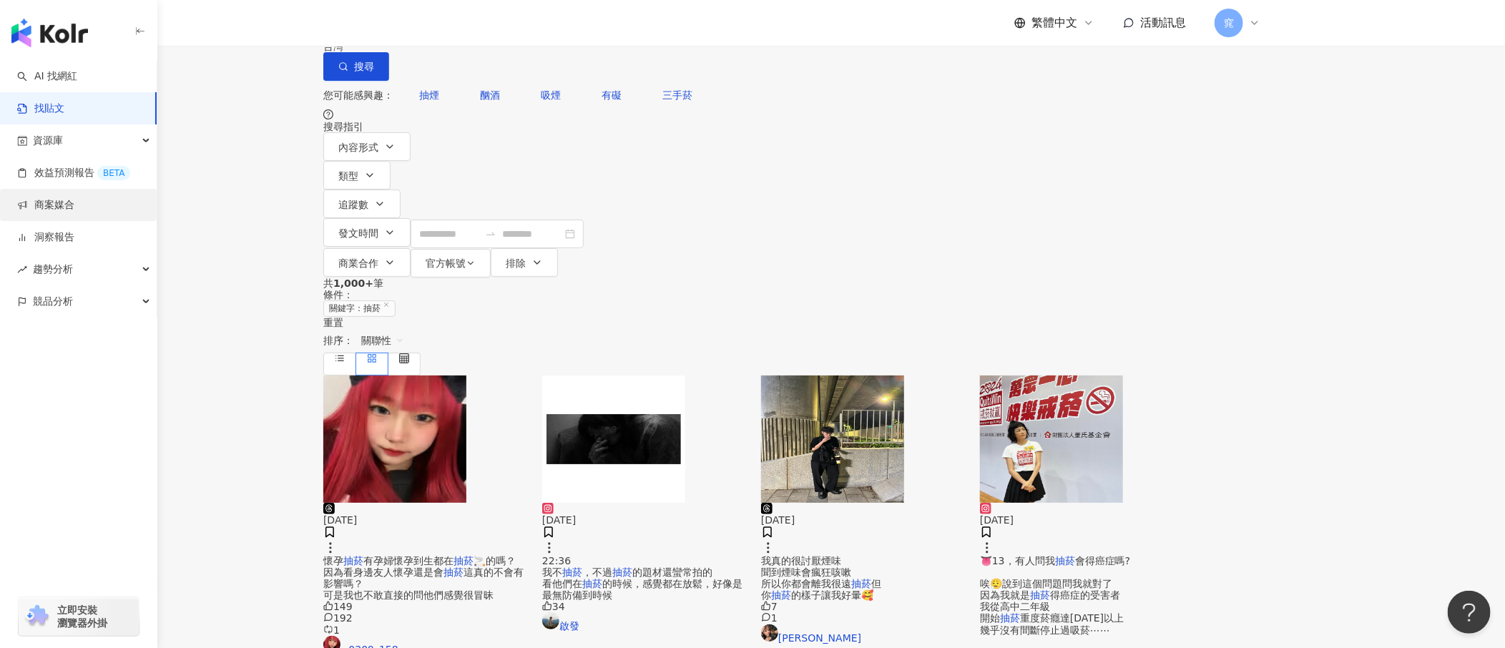
click at [74, 209] on link "商案媒合" at bounding box center [45, 205] width 57 height 14
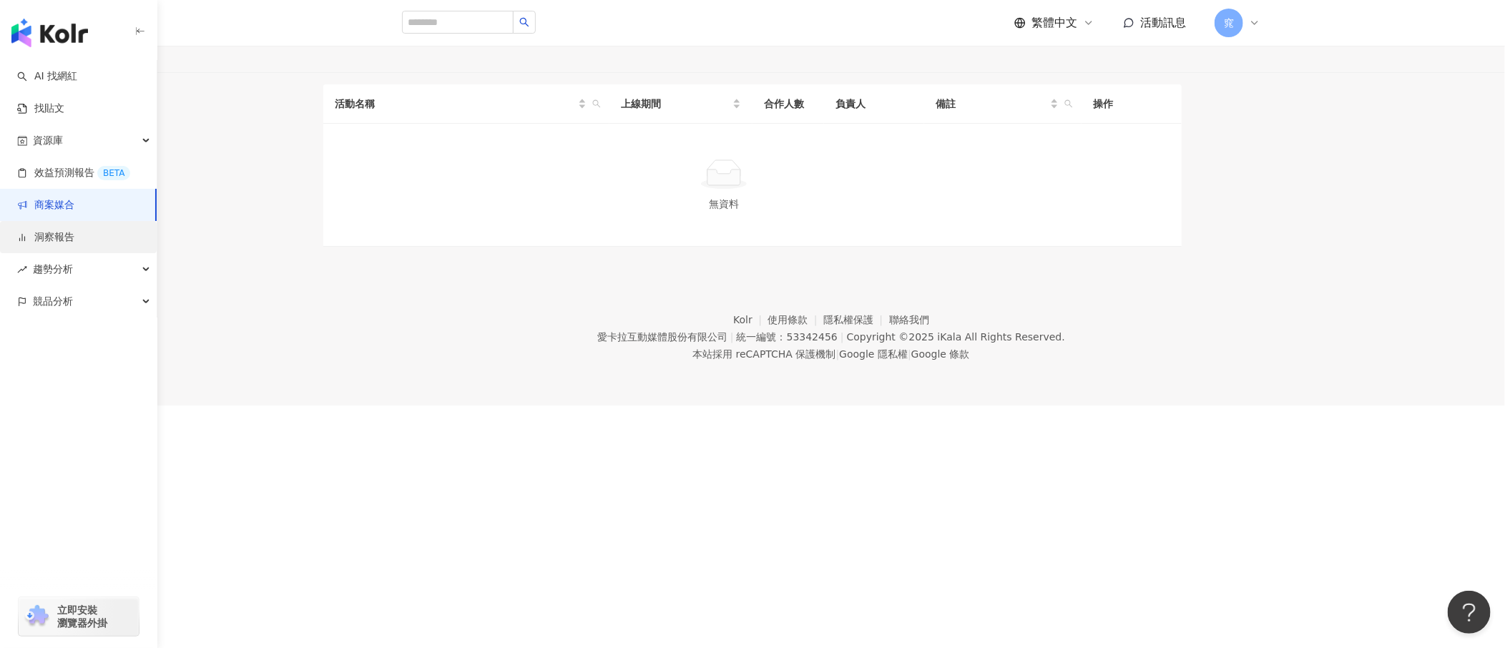
click at [70, 237] on link "洞察報告" at bounding box center [45, 237] width 57 height 14
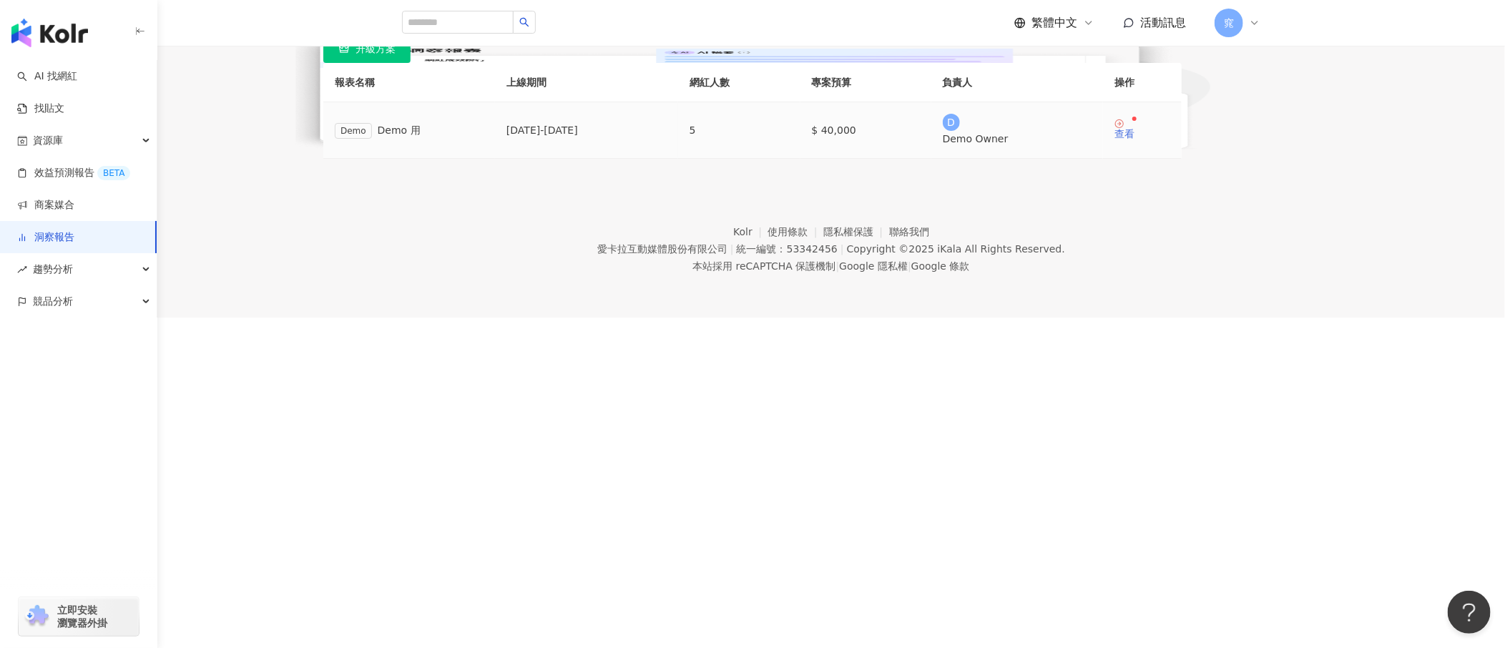
click at [752, 139] on div "查看" at bounding box center [1124, 134] width 20 height 10
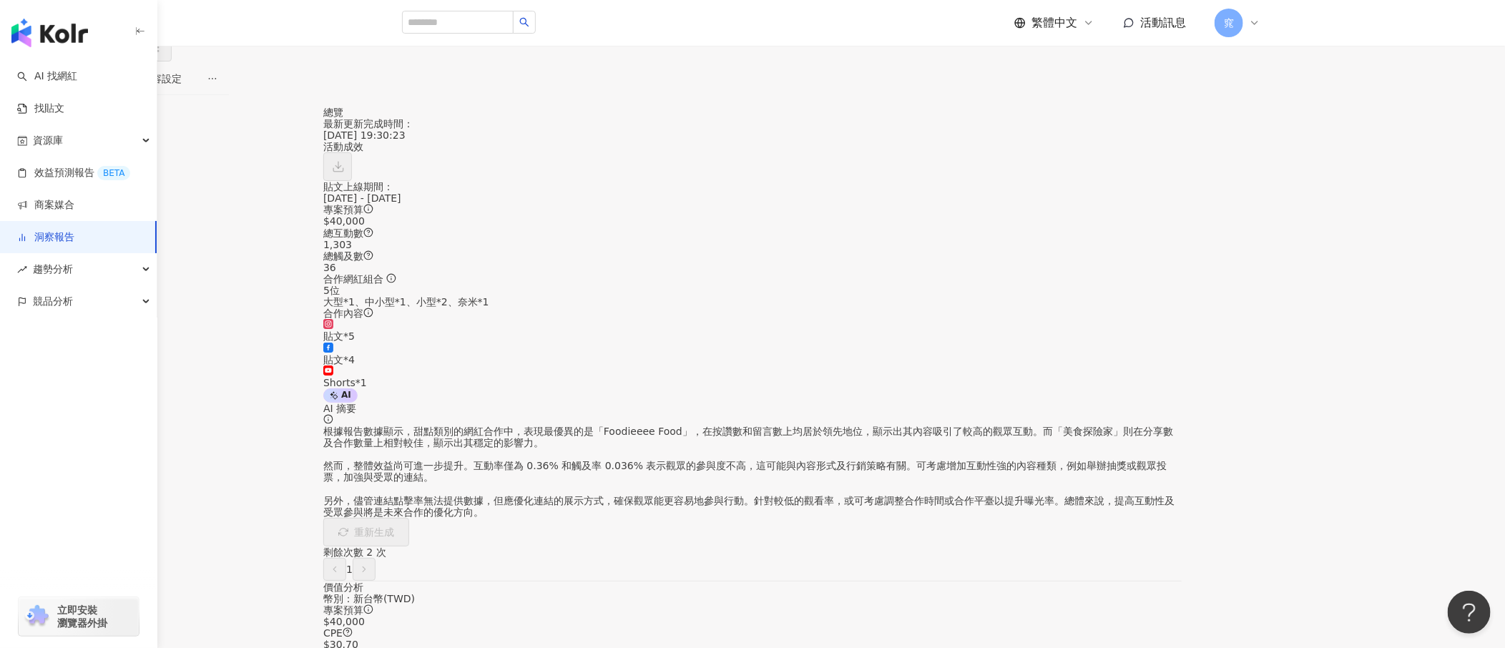
click at [752, 323] on div "AI AI 摘要 根據報告數據顯示，甜點類別的網紅合作中，表現最優異的是「Foodieeee Food」，在按讚數和留言數上均居於領先地位，顯示出其內容吸引了…" at bounding box center [752, 484] width 858 height 192
drag, startPoint x: 1340, startPoint y: 417, endPoint x: 649, endPoint y: 264, distance: 707.0
click at [752, 323] on div "根據報告數據顯示，甜點類別的網紅合作中，表現最優異的是「Foodieeee Food」，在按讚數和留言數上均居於領先地位，顯示出其內容吸引了較高的觀眾互動。而…" at bounding box center [752, 472] width 858 height 92
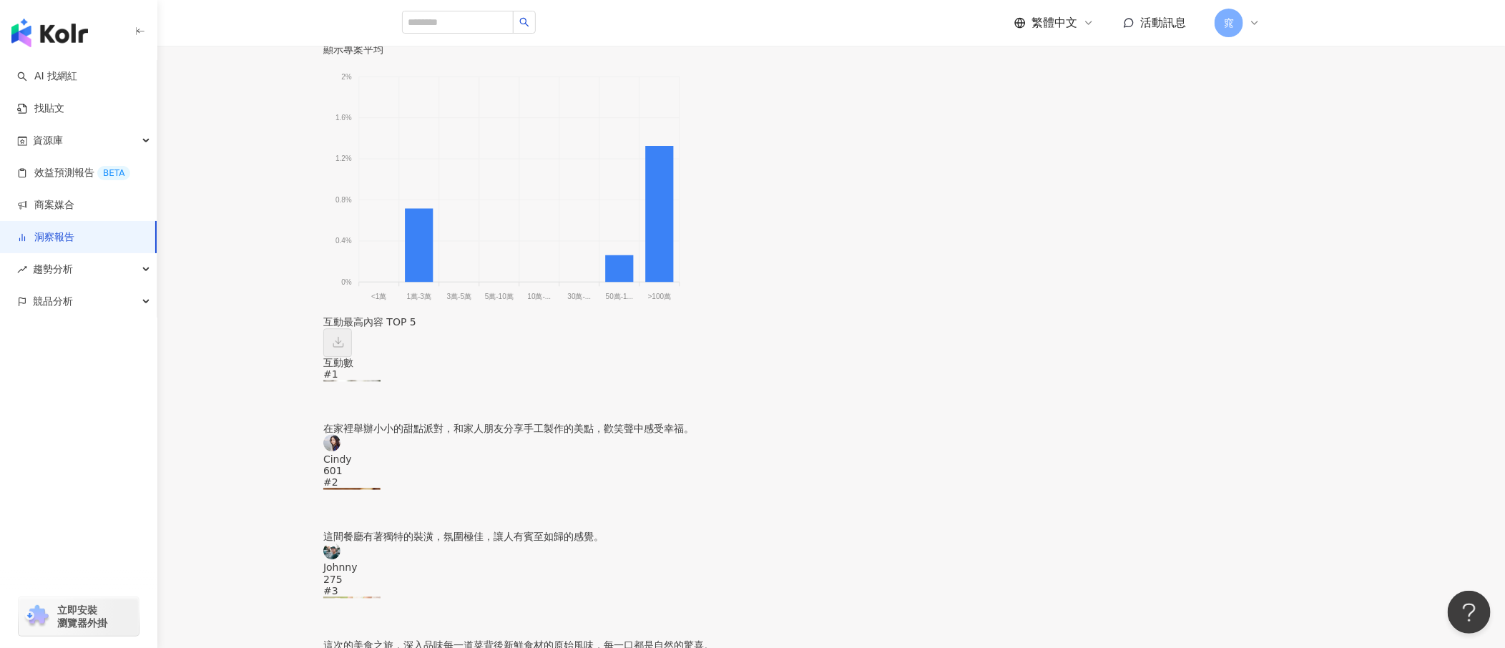
scroll to position [2432, 0]
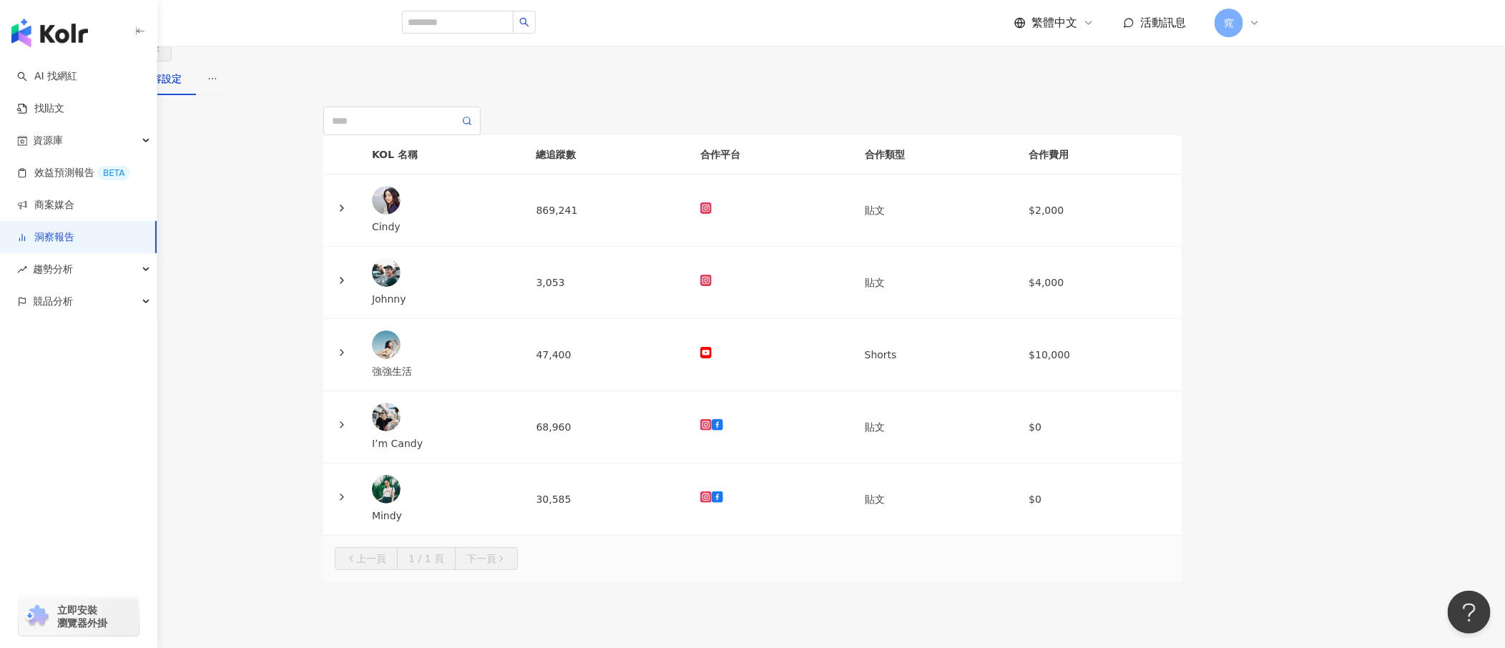
click at [578, 58] on div "洞察報告 Demo 用 Demo 用 加入網紅" at bounding box center [752, 31] width 1505 height 62
click at [691, 62] on div "洞察報告 Demo 用 Demo 用 加入網紅" at bounding box center [752, 31] width 1505 height 62
click at [58, 267] on span "趨勢分析" at bounding box center [53, 269] width 40 height 32
click at [95, 305] on link "Hashtag 排行" at bounding box center [66, 302] width 65 height 14
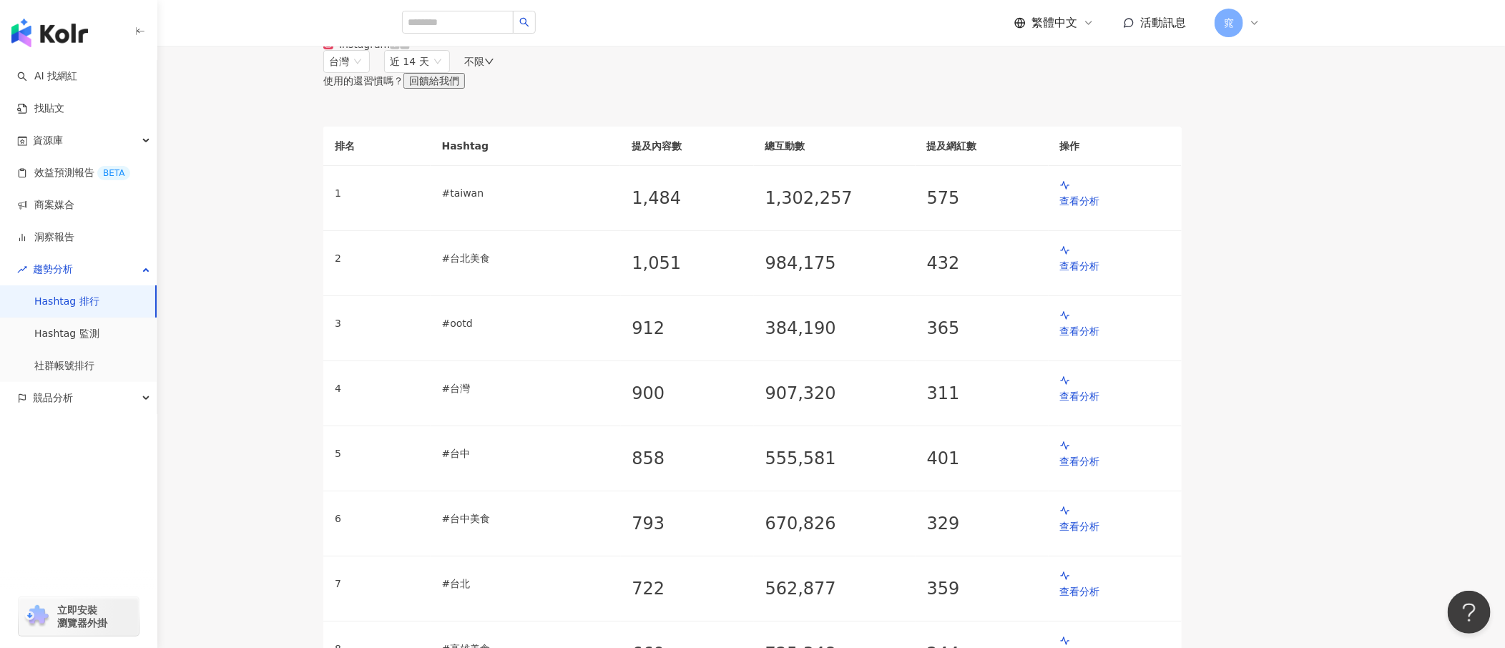
drag, startPoint x: 66, startPoint y: 396, endPoint x: 141, endPoint y: 453, distance: 94.9
click at [67, 323] on span "競品分析" at bounding box center [53, 398] width 40 height 32
click at [94, 323] on link "品牌帳號分析" at bounding box center [64, 430] width 60 height 14
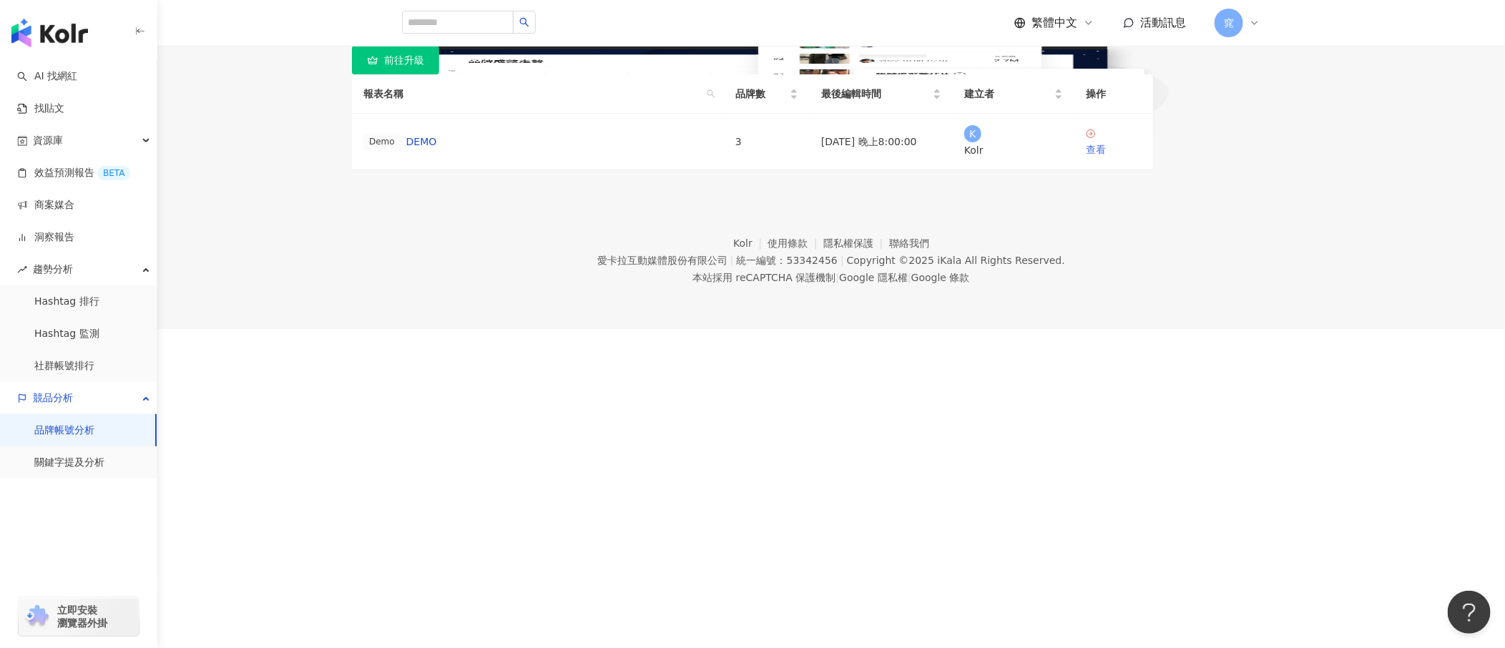
drag, startPoint x: 1175, startPoint y: 552, endPoint x: 1183, endPoint y: 527, distance: 26.2
click at [752, 170] on div "競品及網紅合作洞察 提供品牌深入了解競品在社群媒體上的最新動向。透過競品帳號分析與提及內容分析，您可以輕鬆追蹤競品最近合作的網紅，並評估他們的貼文效益，同時也…" at bounding box center [752, 90] width 858 height 159
click at [752, 157] on div "查看" at bounding box center [1114, 150] width 56 height 16
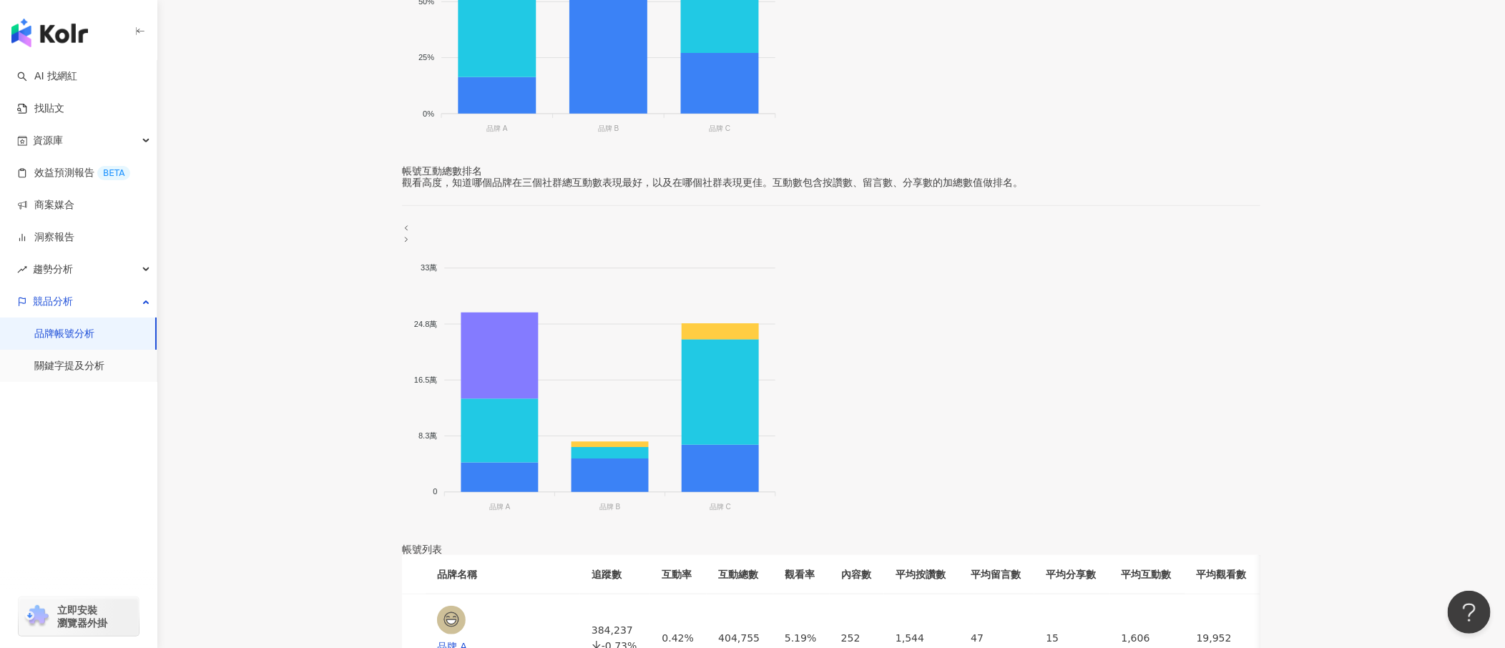
scroll to position [627, 0]
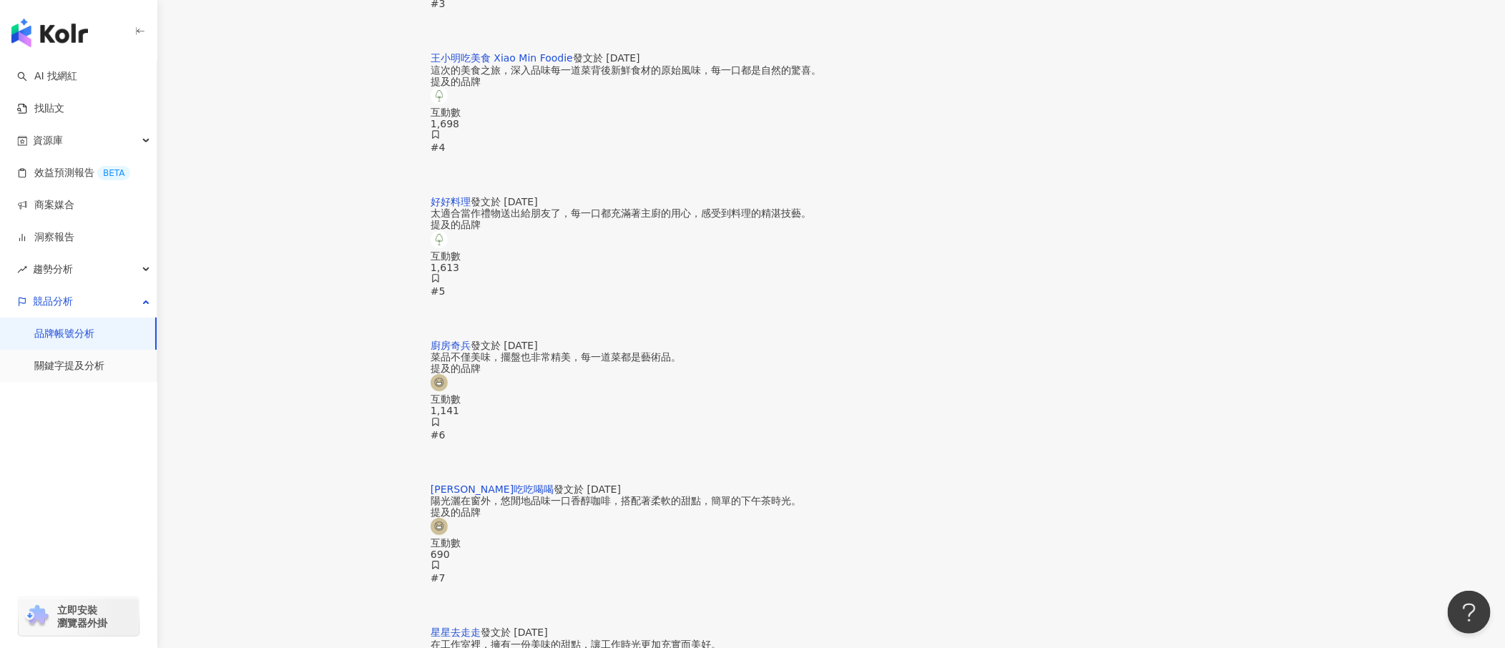
scroll to position [3147, 0]
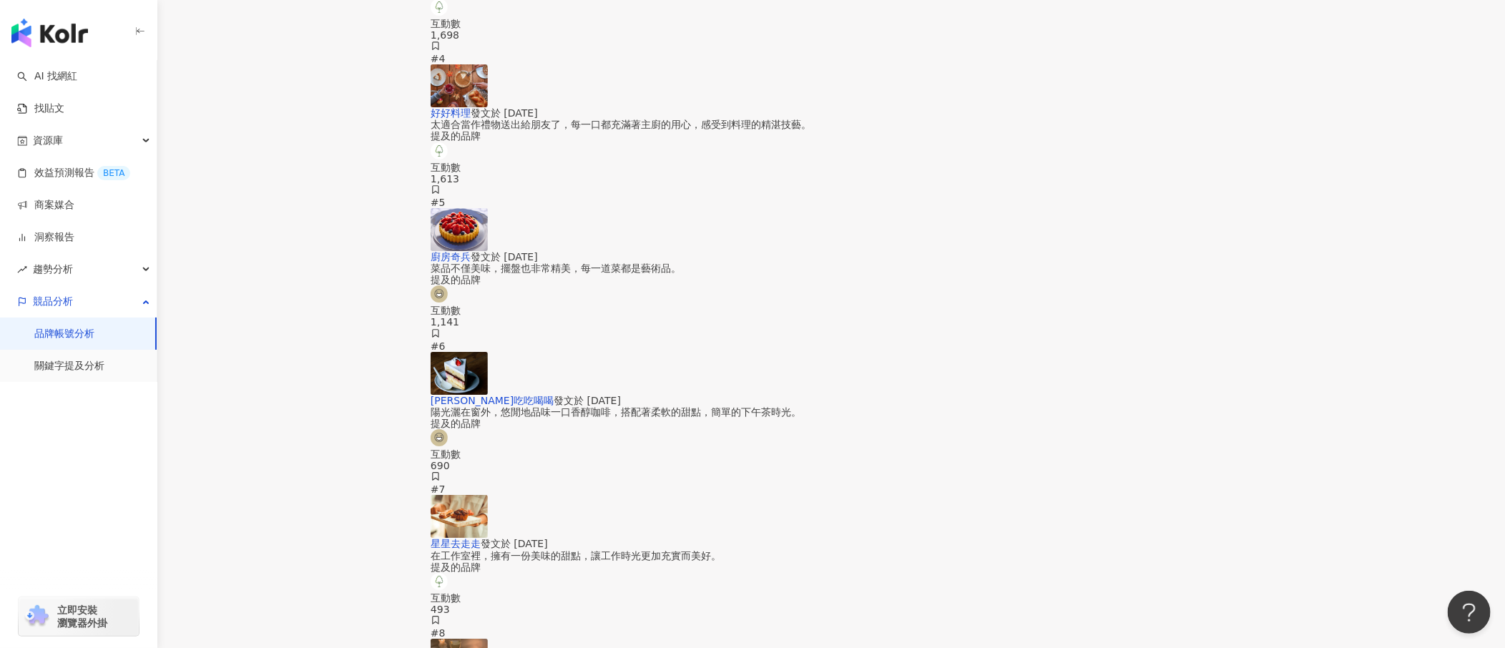
drag, startPoint x: 373, startPoint y: 484, endPoint x: 366, endPoint y: 483, distance: 7.9
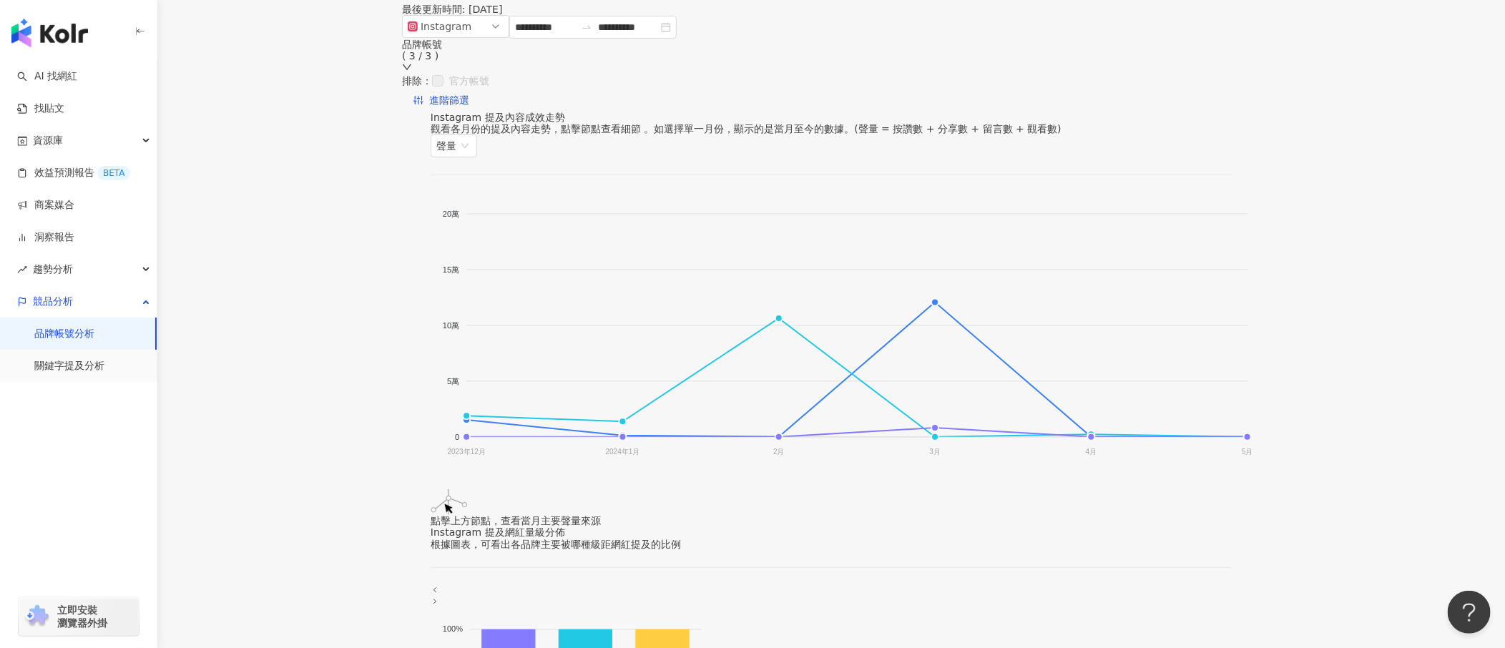
scroll to position [0, 0]
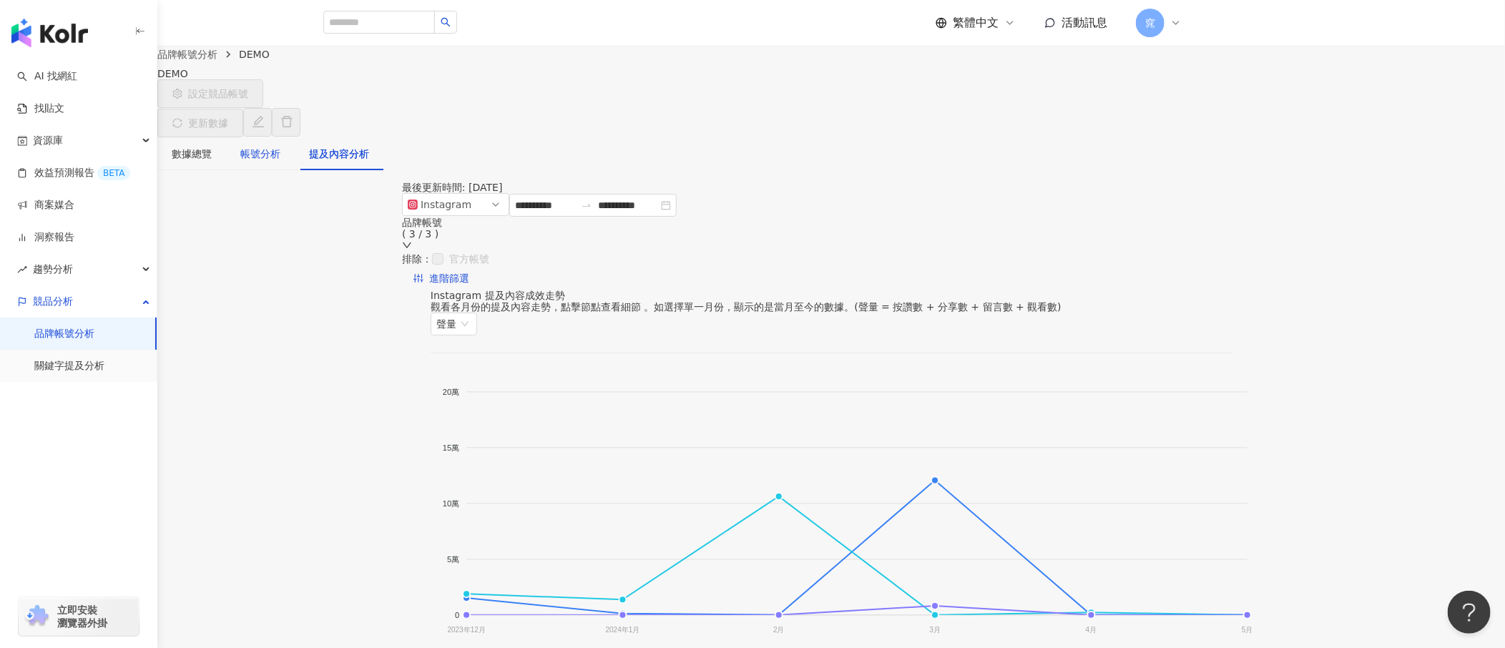
click at [280, 146] on div "帳號分析" at bounding box center [260, 154] width 40 height 16
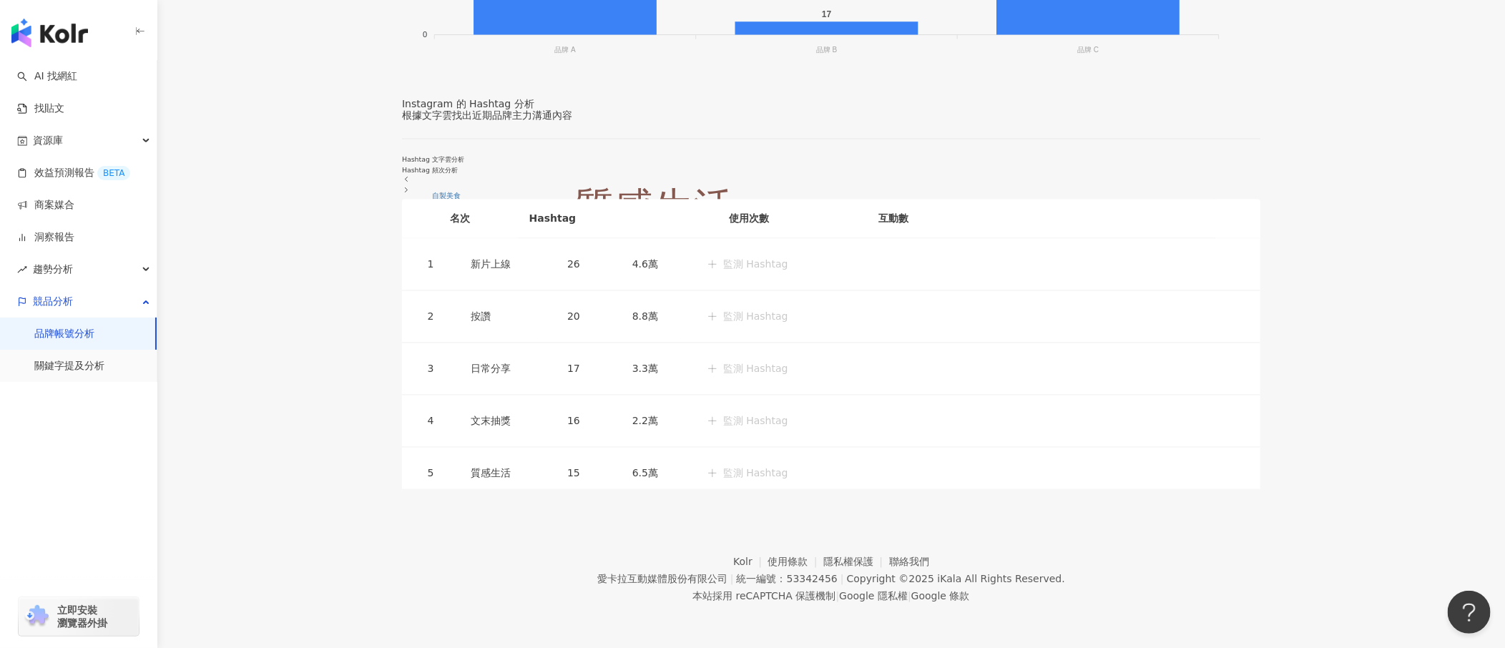
scroll to position [1744, 0]
drag, startPoint x: 606, startPoint y: 579, endPoint x: 732, endPoint y: 580, distance: 125.9
click at [732, 323] on footer "Kolr 使用條款 隱私權保護 聯絡我們 愛卡拉互動媒體股份有限公司 | 統一編號：53342456 | Copyright © 2025 iKala All…" at bounding box center [831, 568] width 1348 height 159
